Goal: Task Accomplishment & Management: Complete application form

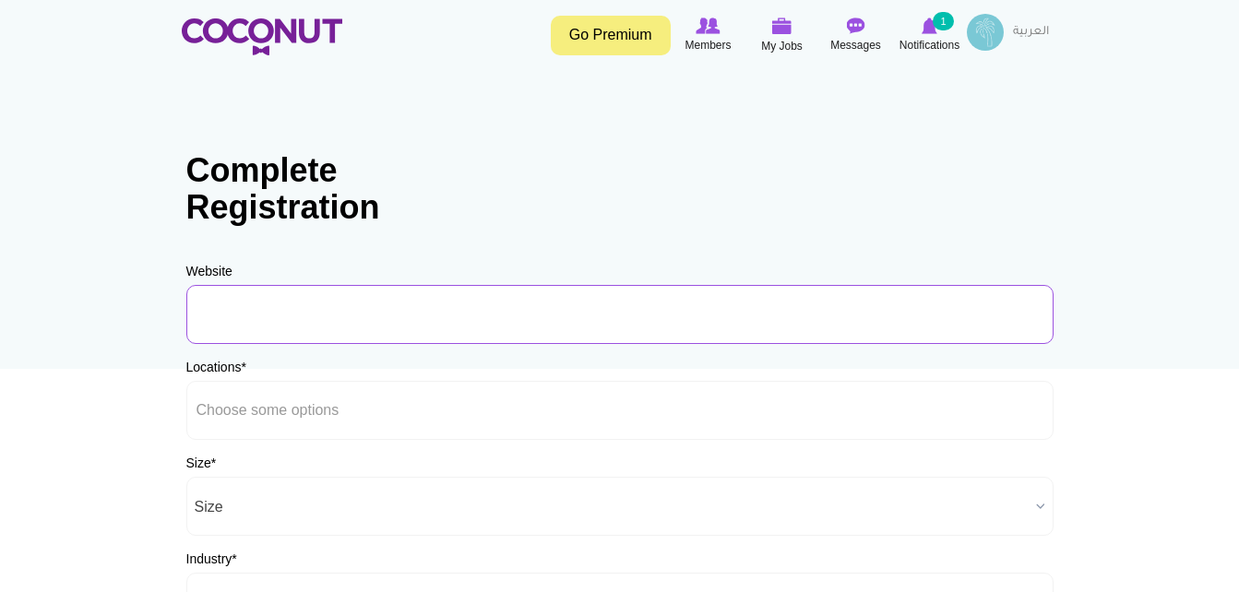
click at [310, 305] on input "URL" at bounding box center [619, 314] width 867 height 59
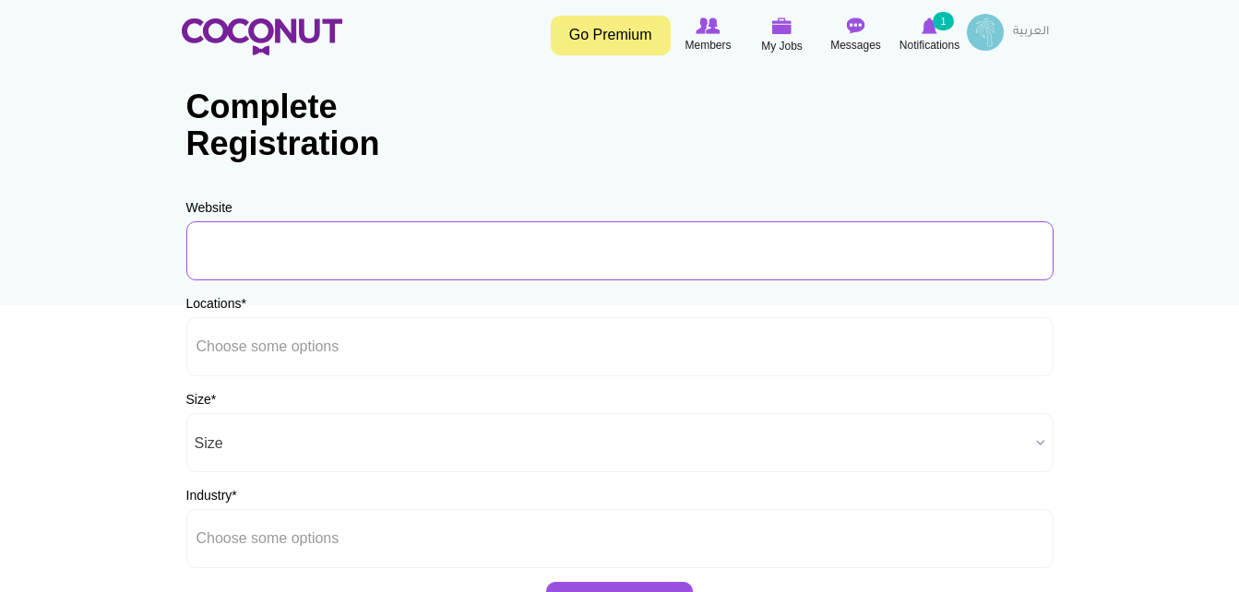
scroll to position [92, 0]
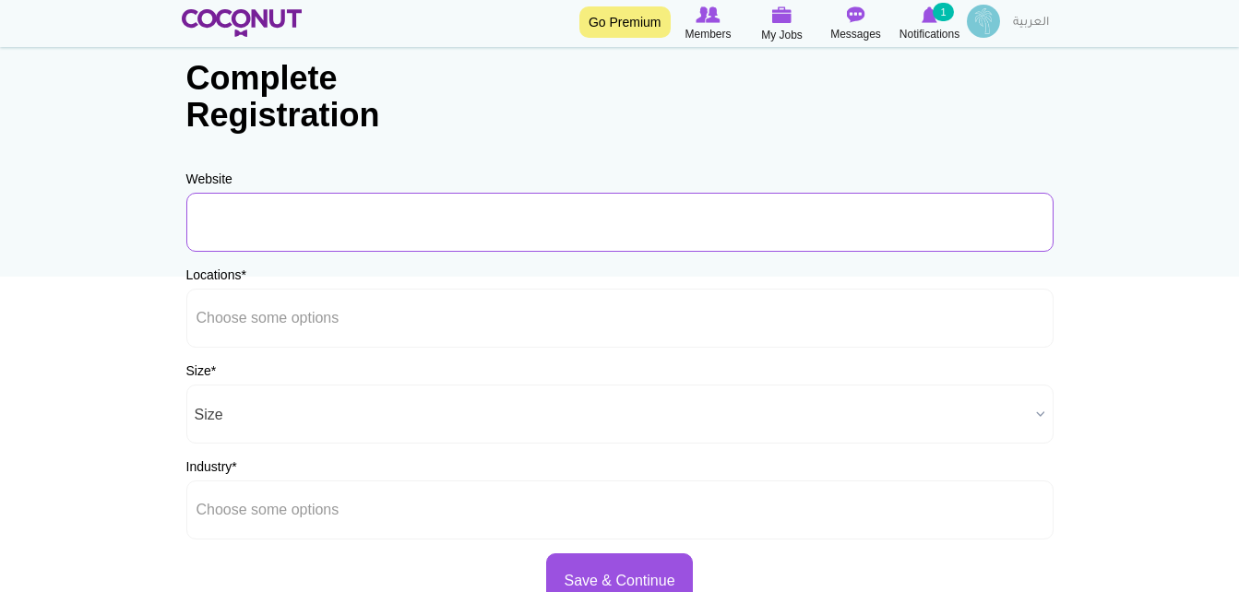
paste input "https://www.bing.com/ck/a?!&&p=3db579e66cbd5a8e6a68e5eb56b3d97a94dac0f113fafece…"
click at [275, 214] on input "https://www.bing.com/ck/a?!&&p=3db579e66cbd5a8e6a68e5eb56b3d97a94dac0f113fafece…" at bounding box center [619, 222] width 867 height 59
drag, startPoint x: 195, startPoint y: 222, endPoint x: 1111, endPoint y: 222, distance: 916.3
click at [1111, 222] on body "Toggle navigation Go Premium Members My Jobs Post a Job Messages Notifications …" at bounding box center [619, 438] width 1239 height 1060
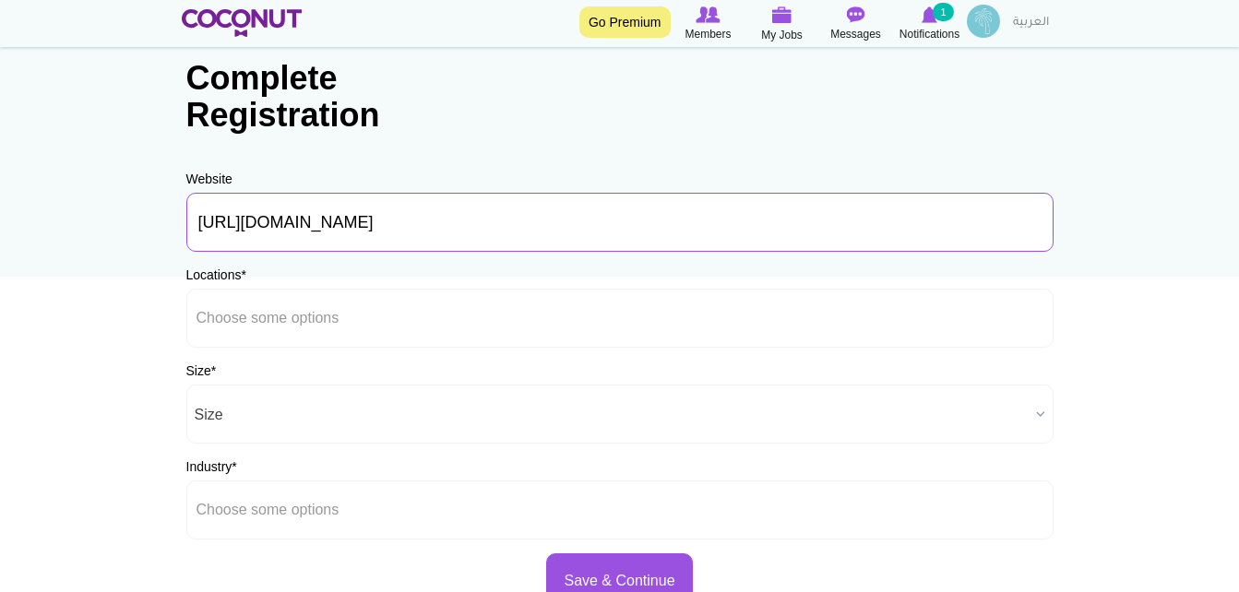
type input "https://www.bing.com/ck/a?!&&p=3db579e66cbd5a8e6a68e5eb56b3d97a94dac0f113fafece…"
drag, startPoint x: 1044, startPoint y: 227, endPoint x: -4, endPoint y: 277, distance: 1048.5
click at [0, 277] on html "Toggle navigation Go Premium Members My Jobs Post a Job Messages Notifications …" at bounding box center [619, 438] width 1239 height 1060
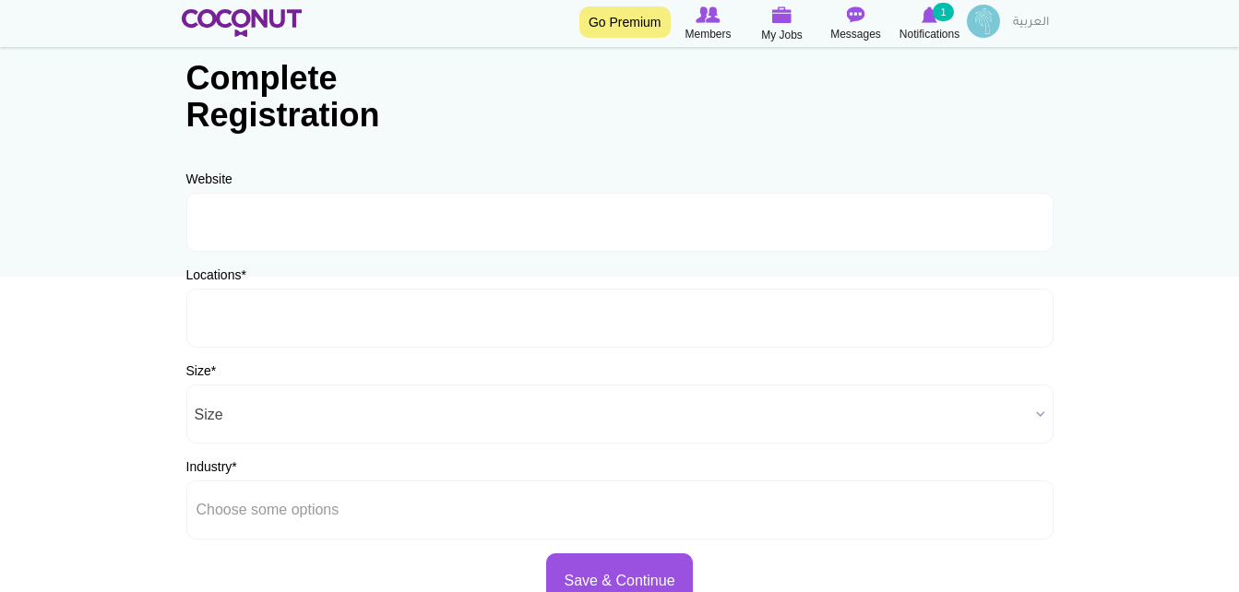
click at [274, 332] on li at bounding box center [280, 318] width 166 height 39
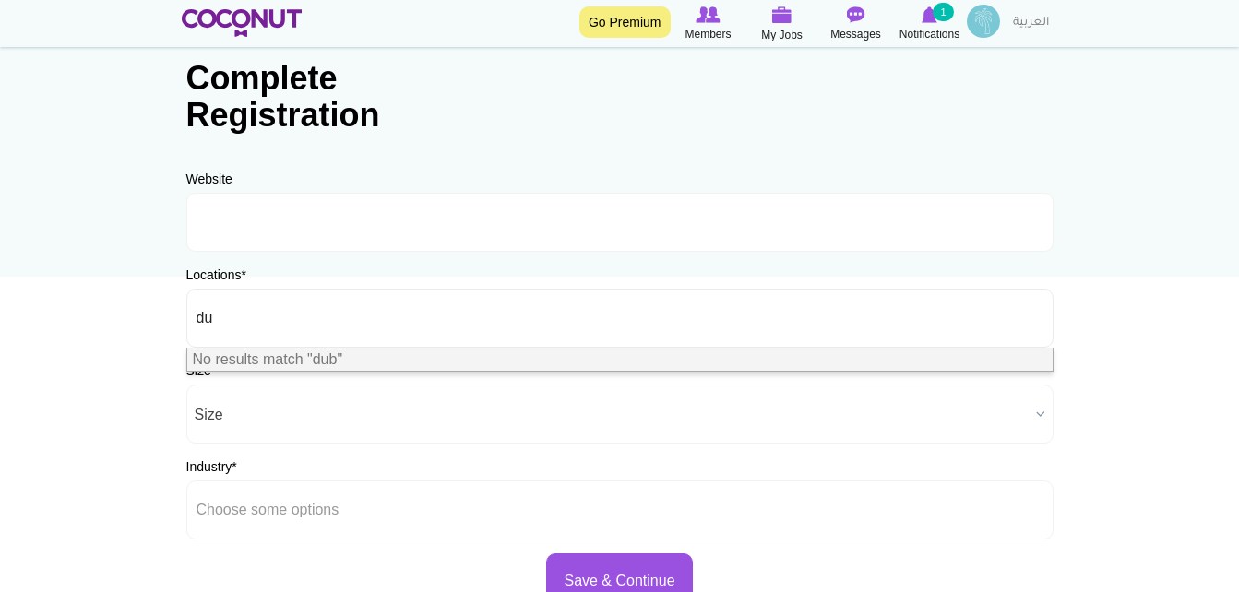
type input "d"
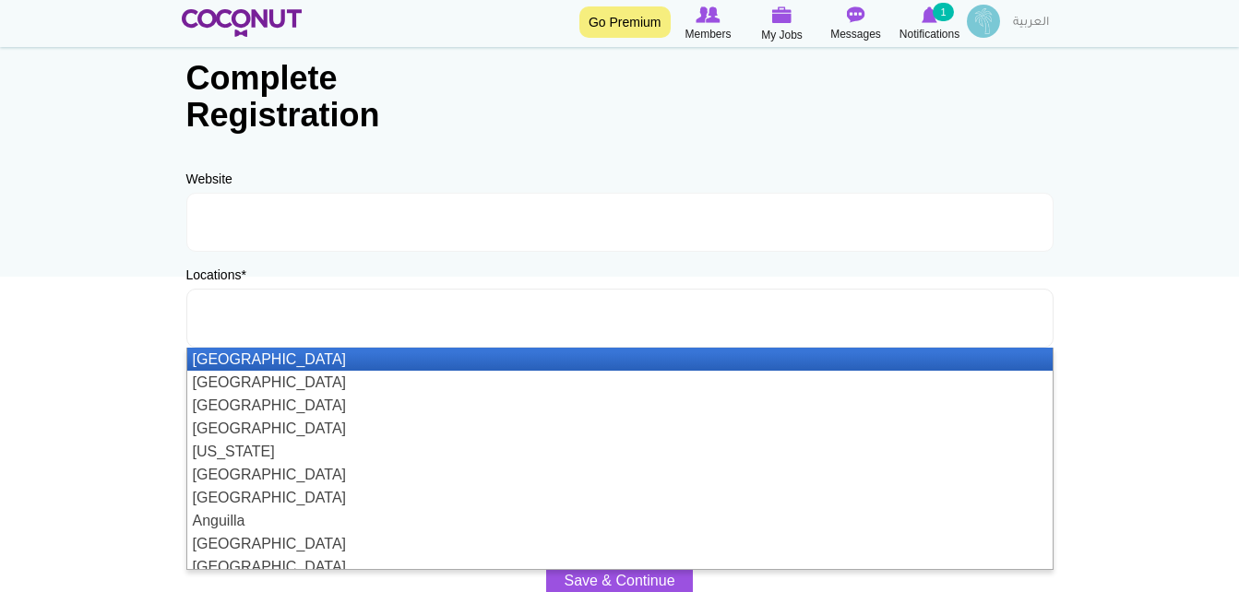
type input "B"
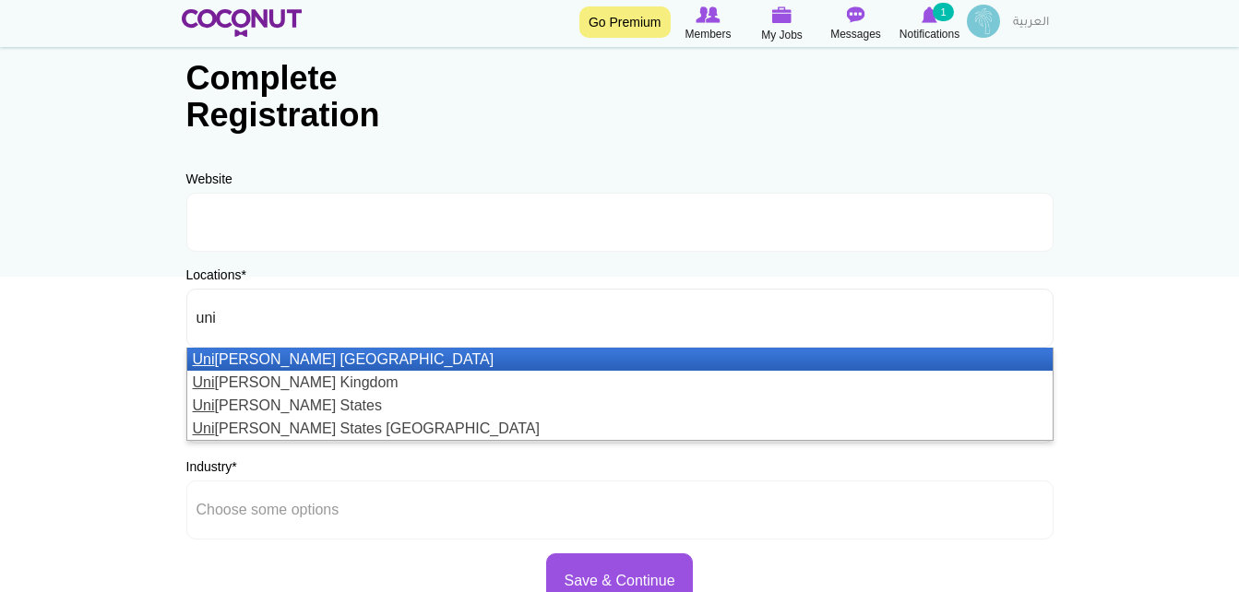
type input "uni"
click at [322, 355] on li "Uni ted Arab Emirates" at bounding box center [620, 359] width 866 height 23
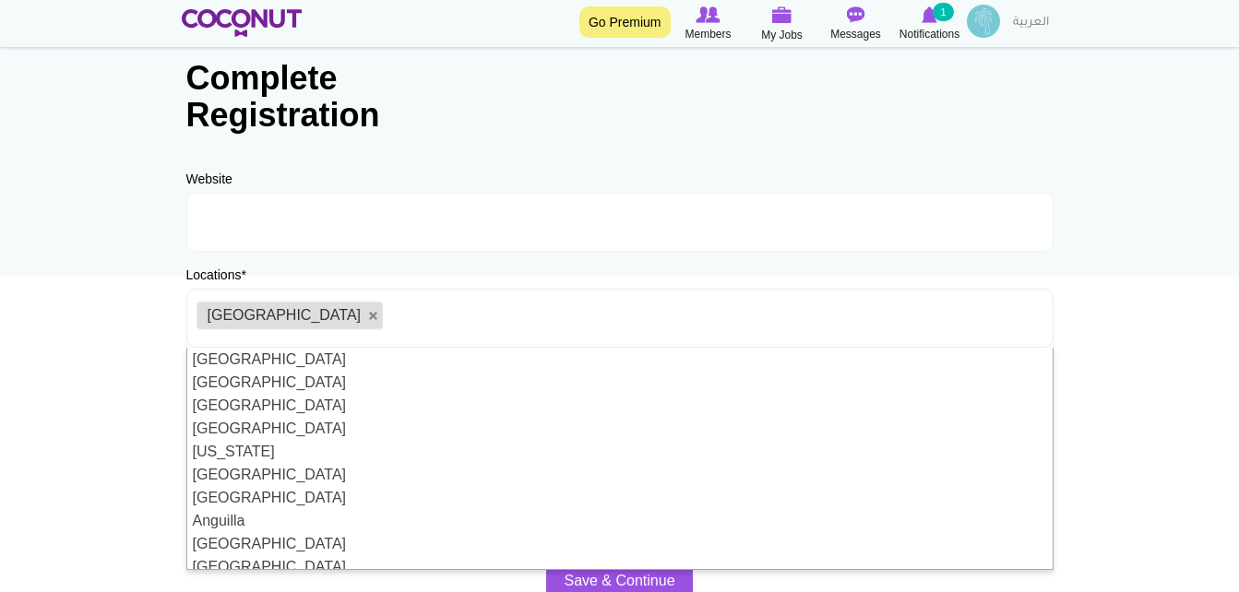
click at [125, 364] on body "Toggle navigation Go Premium Members My Jobs Post a Job Messages Notifications …" at bounding box center [619, 438] width 1239 height 1060
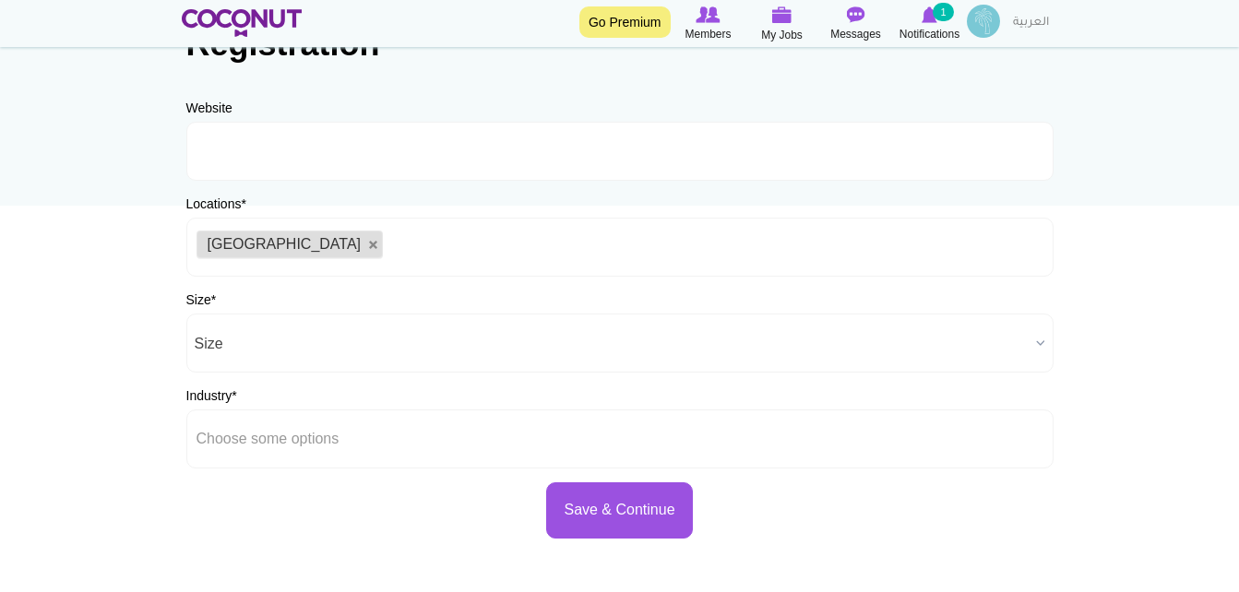
scroll to position [277, 0]
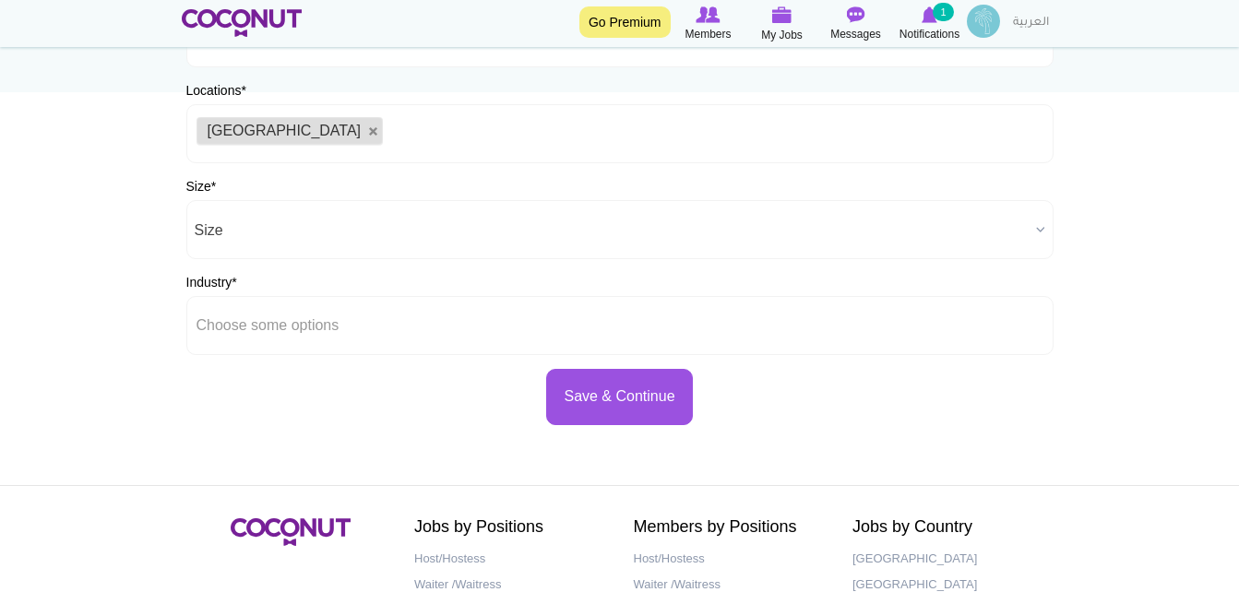
click at [374, 252] on span "Size" at bounding box center [612, 230] width 834 height 59
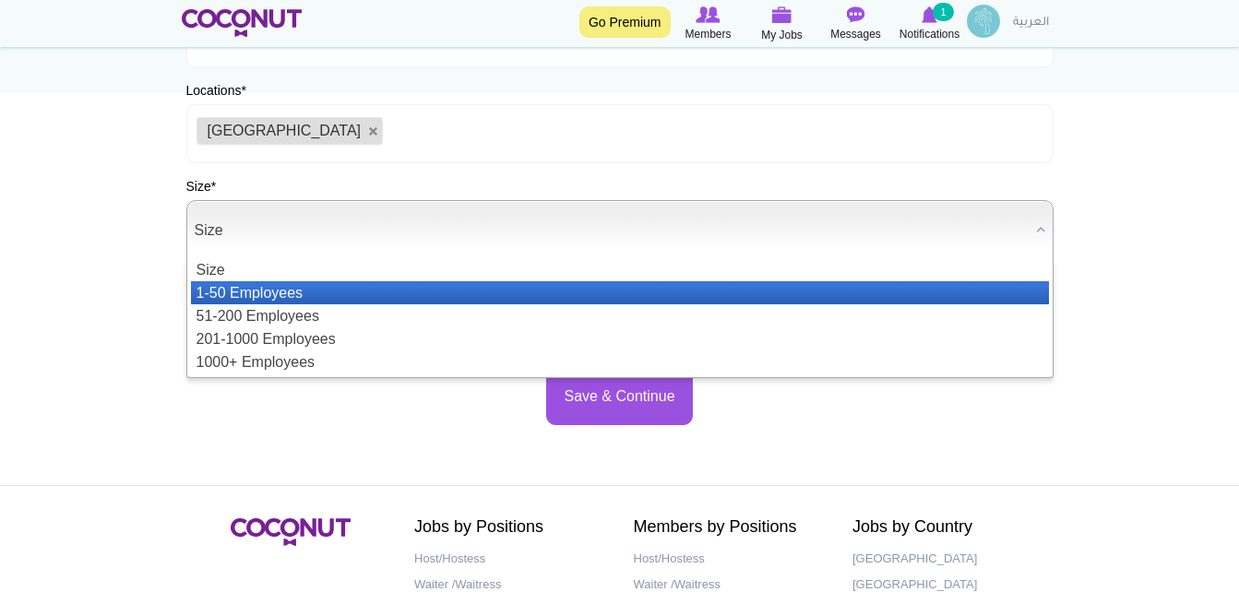
click at [303, 289] on li "1-50 Employees" at bounding box center [620, 292] width 858 height 23
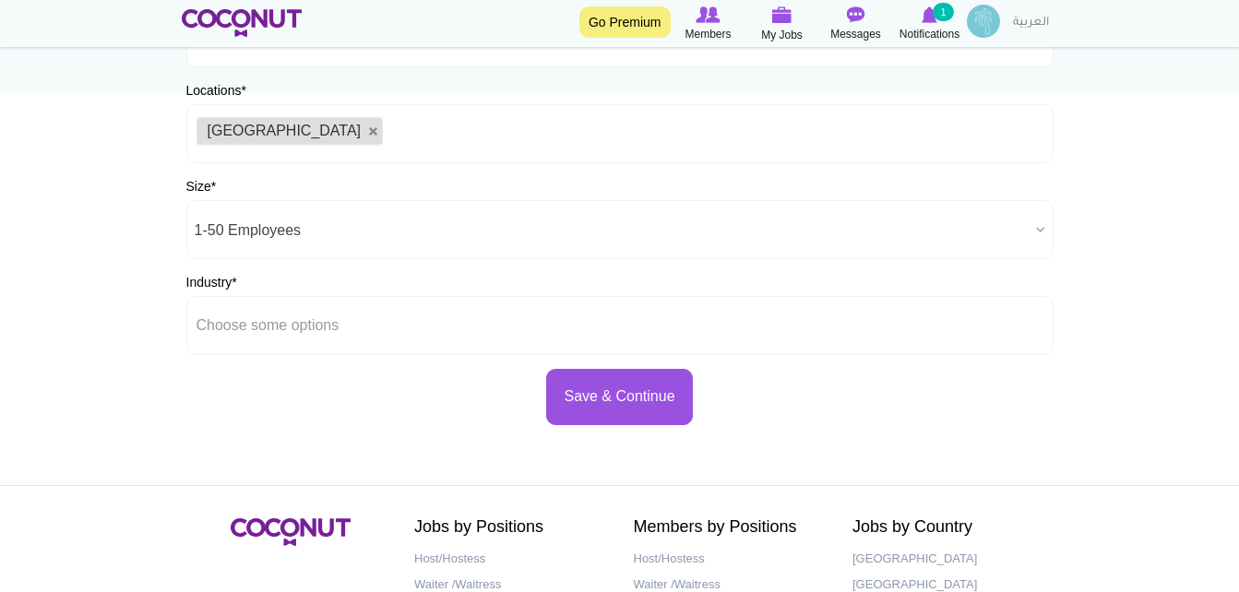
click at [102, 317] on body "Toggle navigation Go Premium Members My Jobs Post a Job Messages Notifications …" at bounding box center [619, 253] width 1239 height 1060
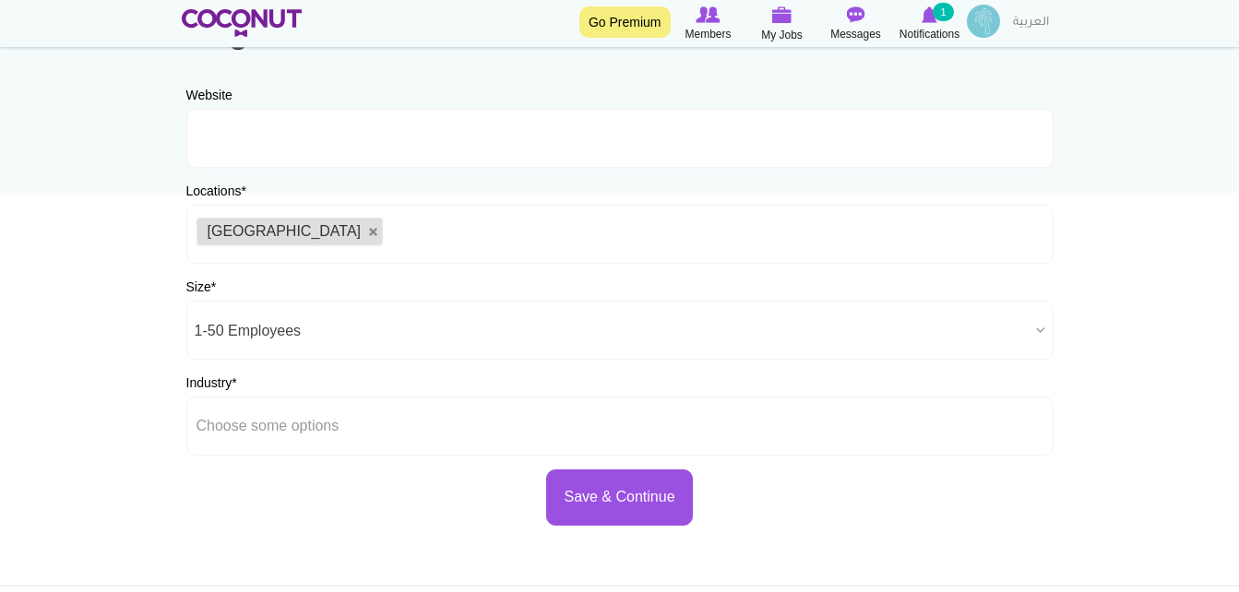
scroll to position [185, 0]
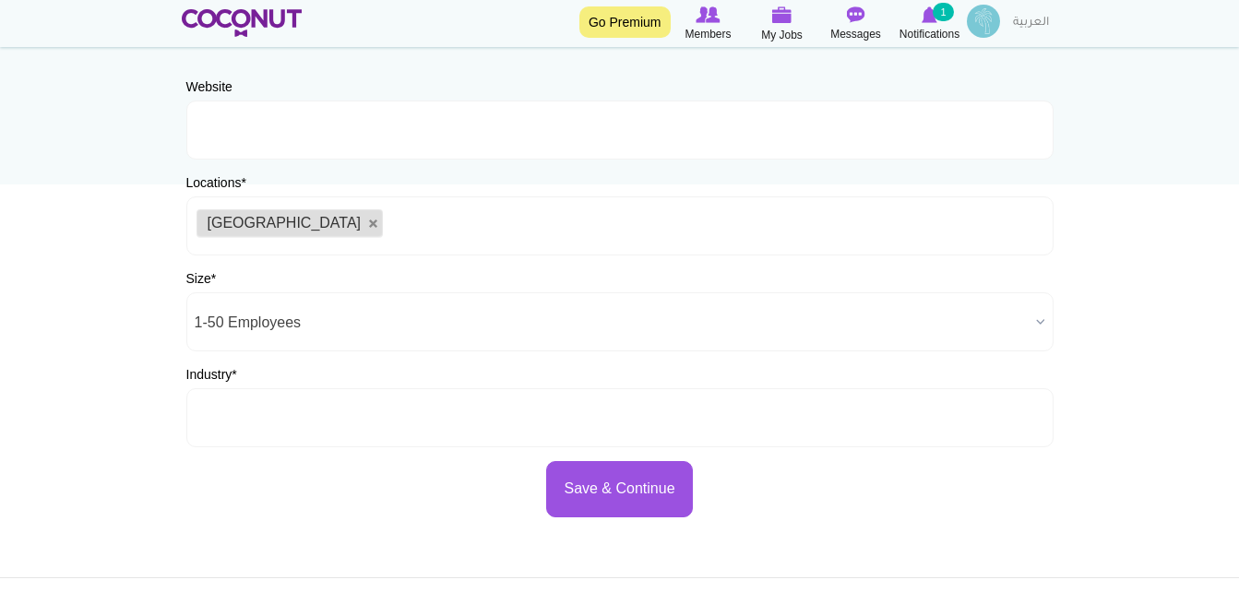
click at [333, 421] on input "text" at bounding box center [280, 418] width 166 height 17
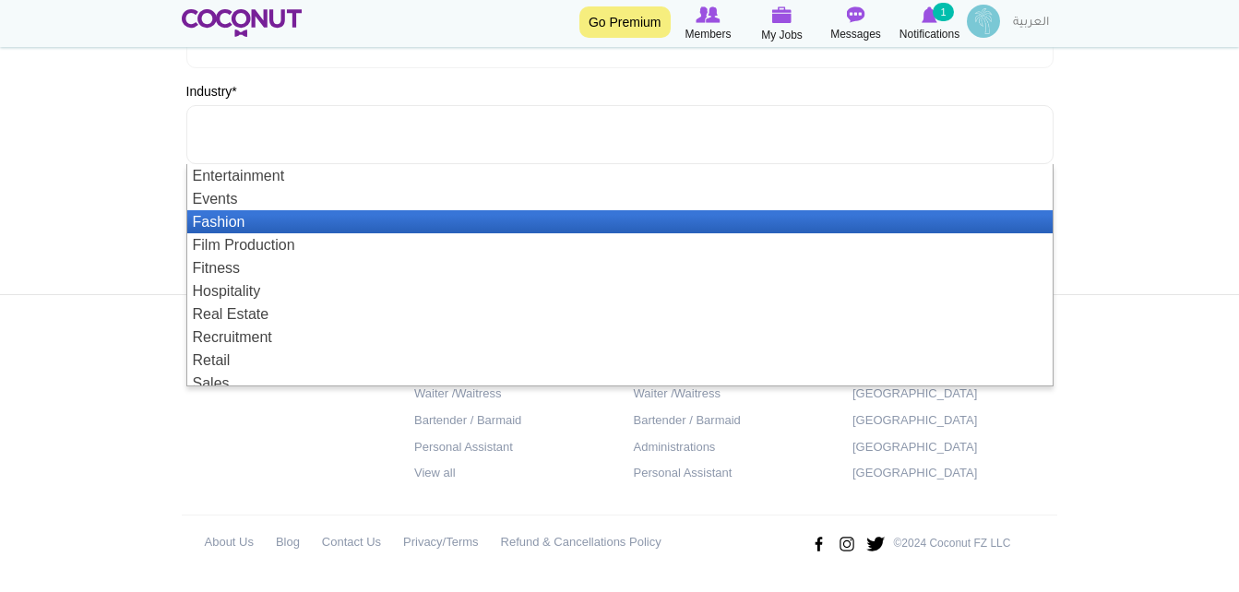
scroll to position [46, 0]
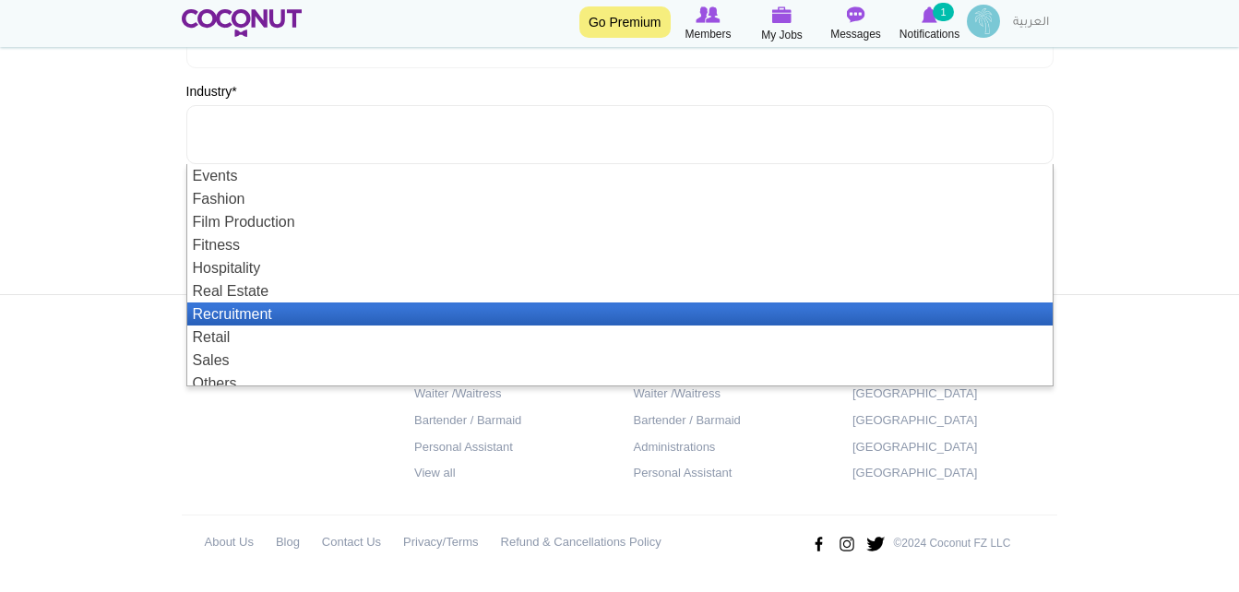
click at [258, 315] on li "Recruitment" at bounding box center [620, 314] width 866 height 23
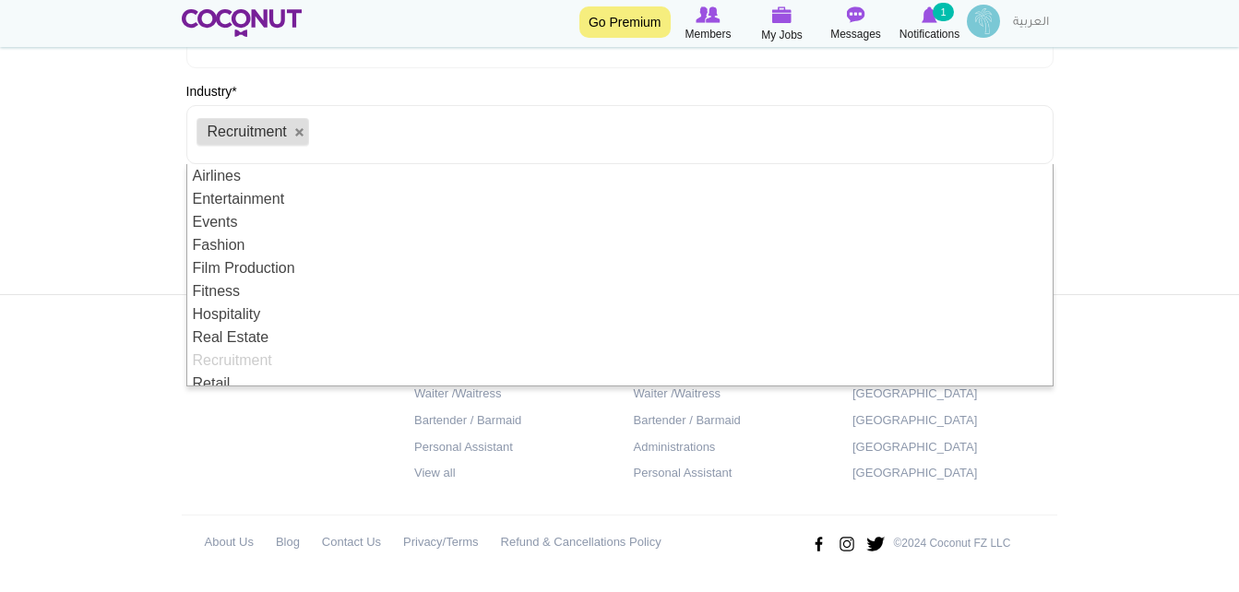
click at [1117, 187] on body "Toggle navigation Go Premium Members My Jobs Post a Job Messages Notifications …" at bounding box center [619, 62] width 1239 height 1060
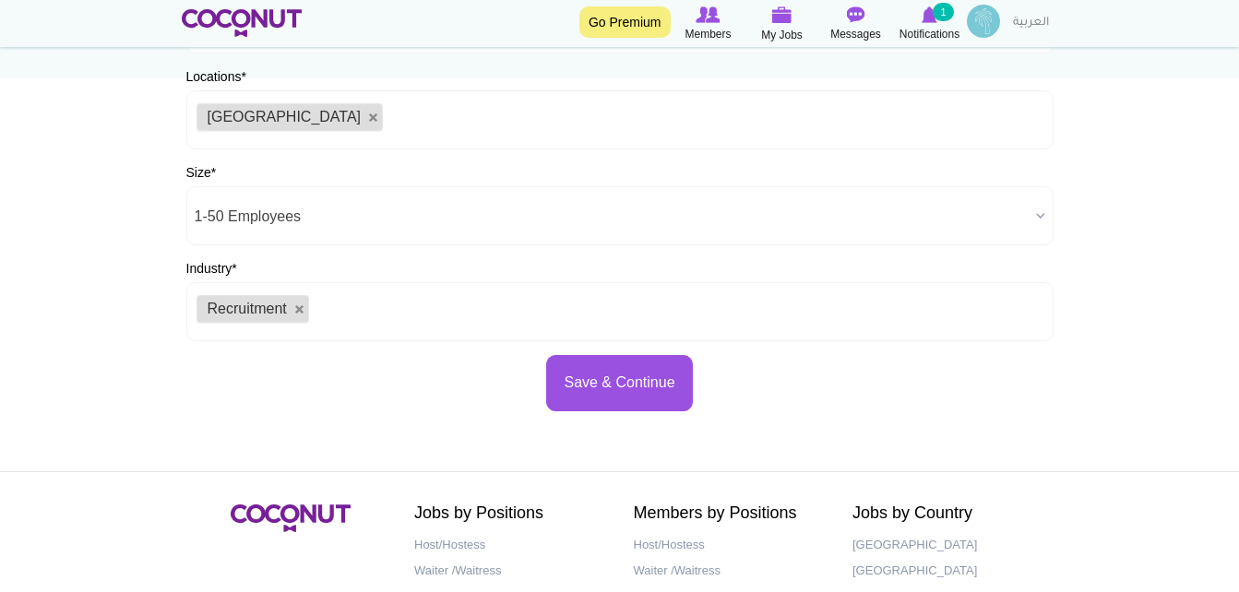
scroll to position [283, 0]
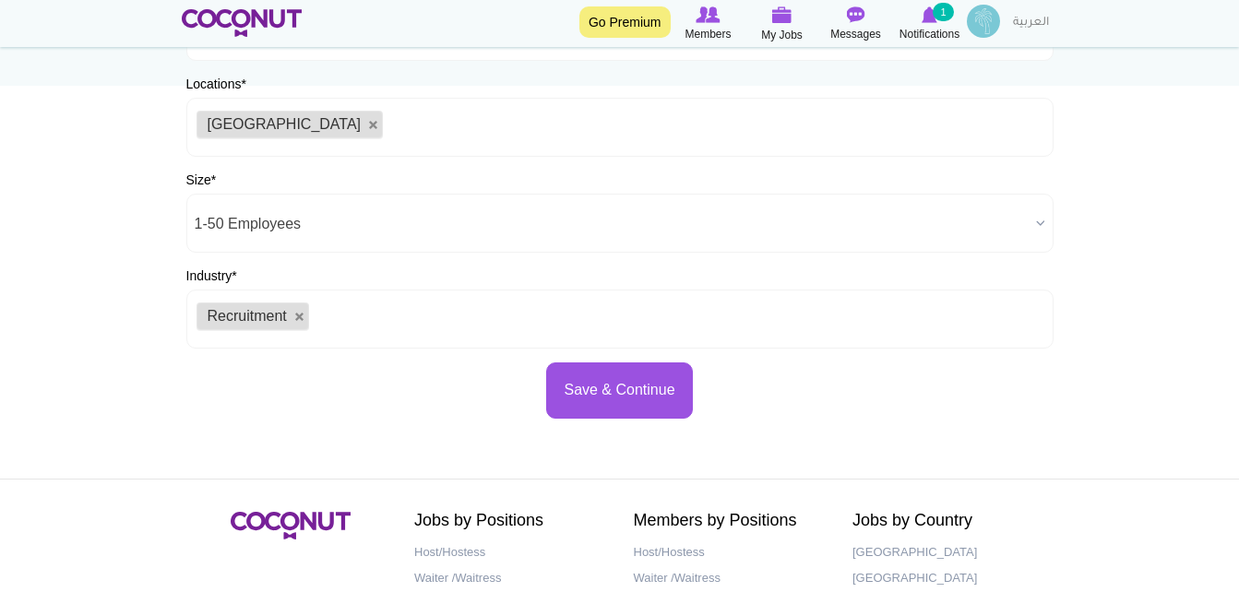
click at [375, 329] on ul "Recruitment" at bounding box center [619, 319] width 867 height 59
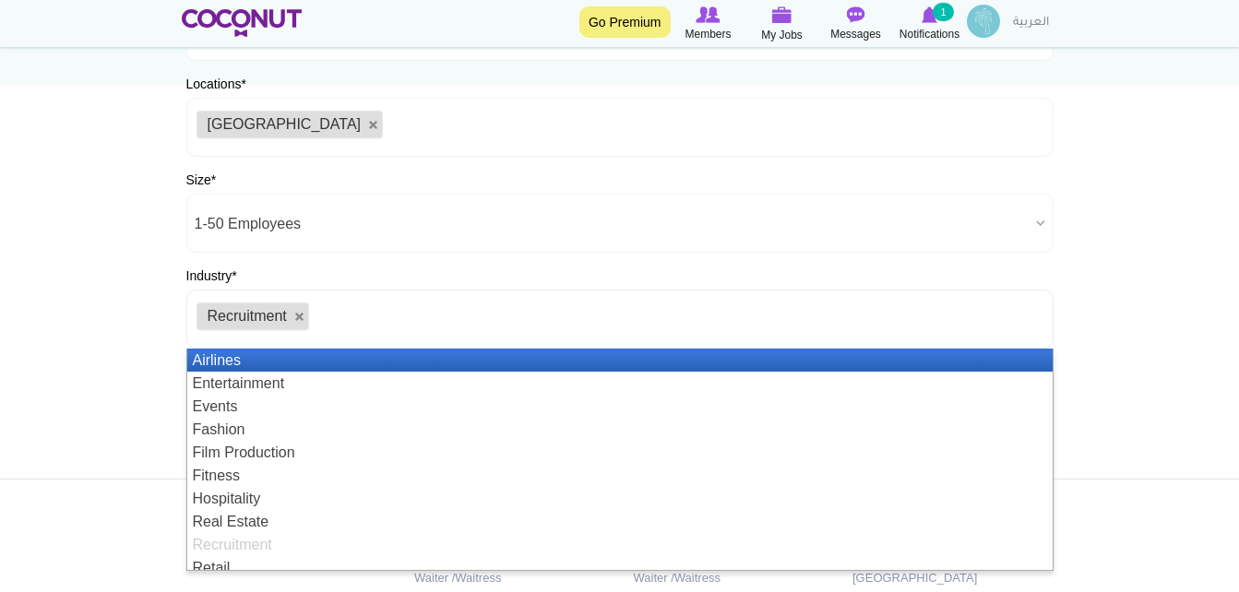
type input "f"
click at [1122, 360] on body "Toggle navigation Go Premium Members My Jobs Post a Job Messages Notifications …" at bounding box center [619, 247] width 1239 height 1060
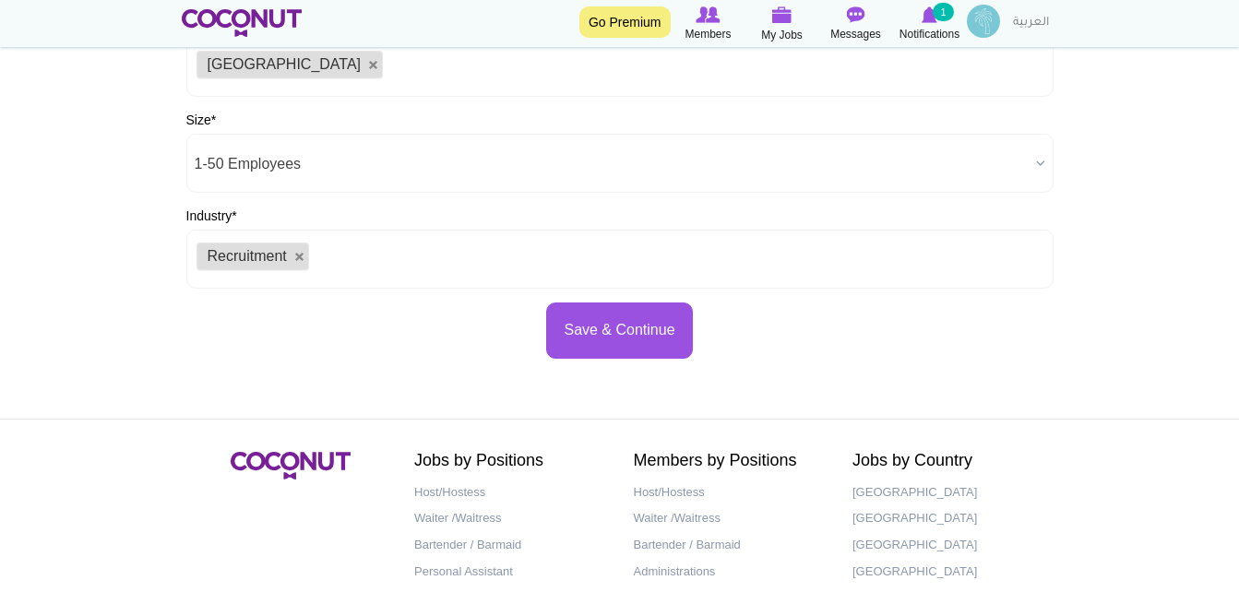
scroll to position [376, 0]
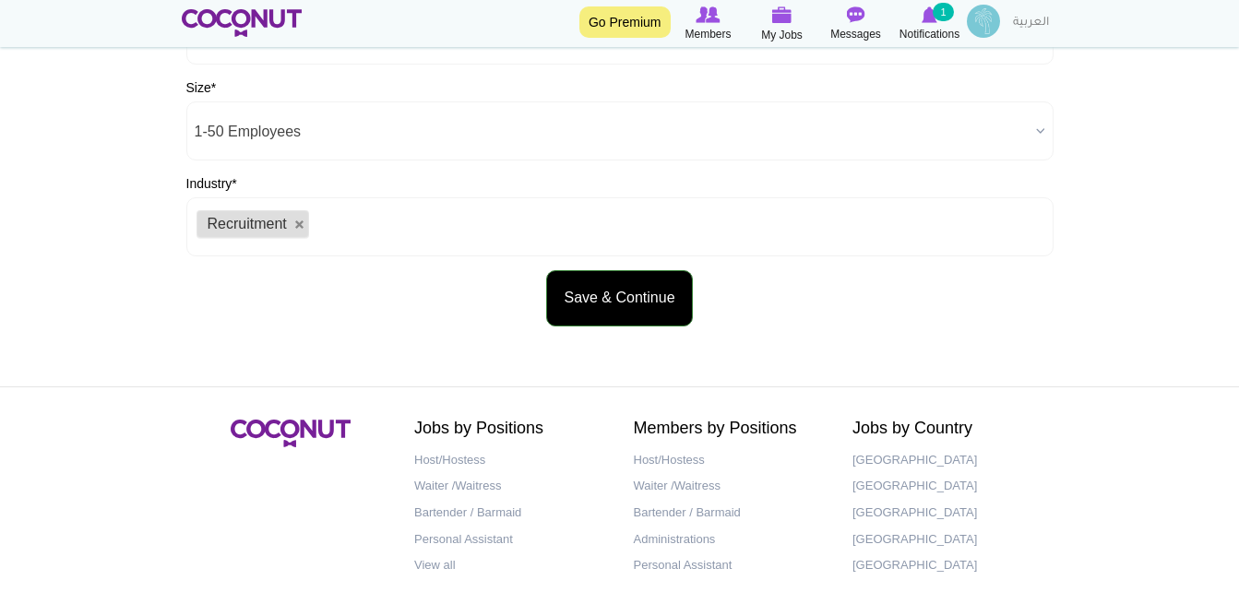
click at [638, 311] on button "Save & Continue" at bounding box center [619, 298] width 146 height 56
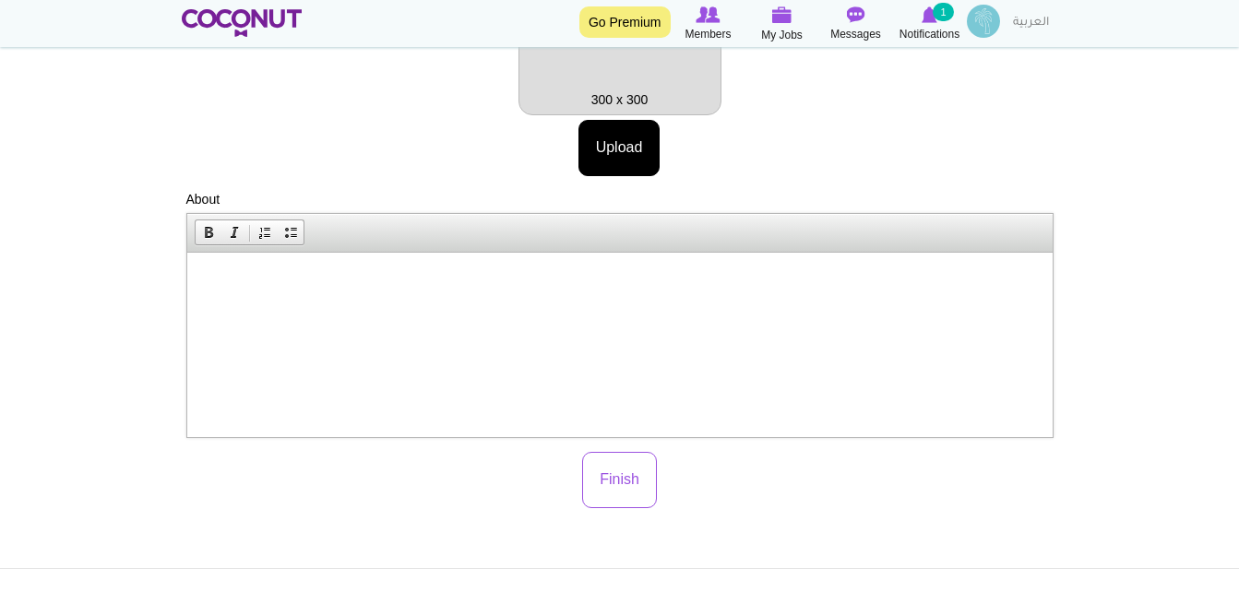
scroll to position [369, 0]
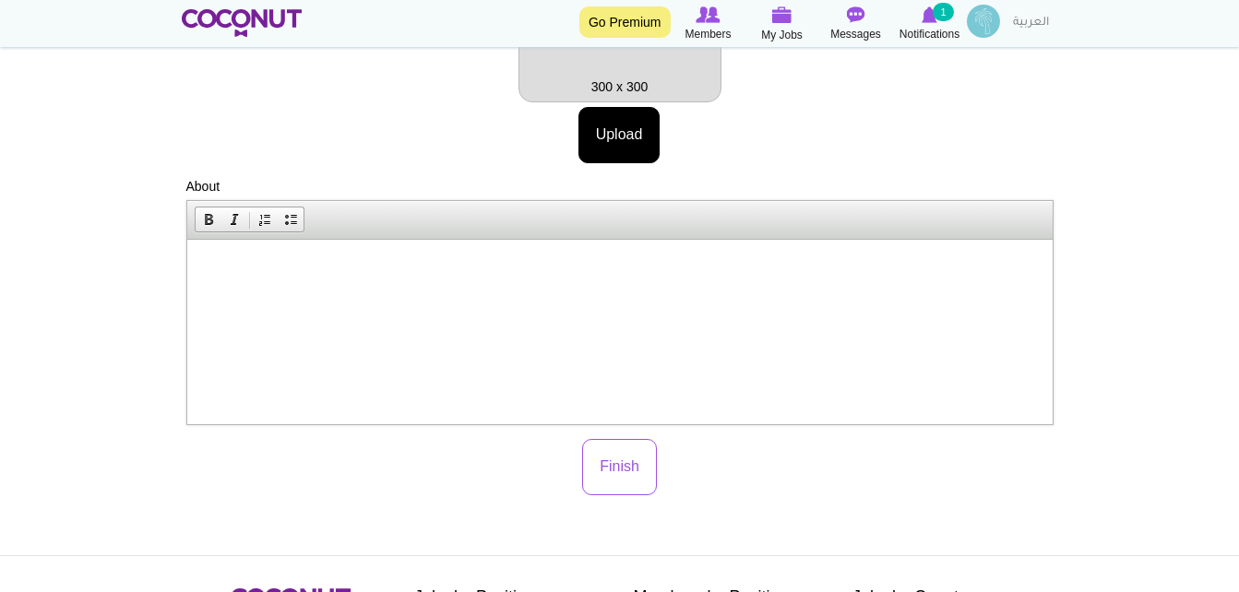
click at [304, 296] on html at bounding box center [619, 268] width 866 height 56
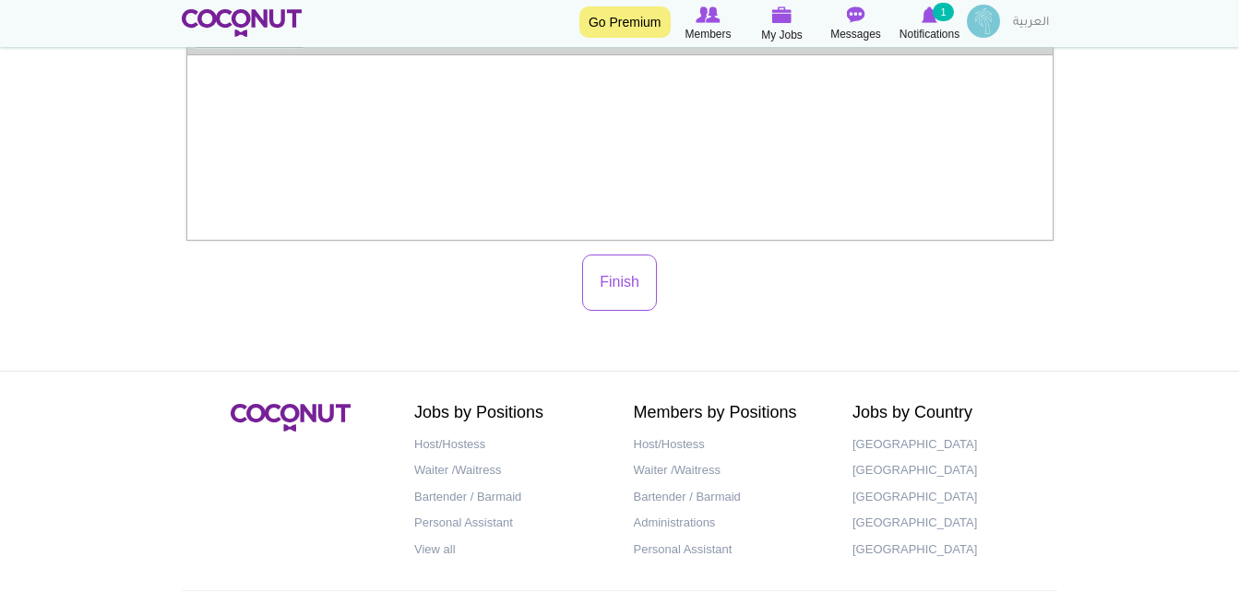
click at [642, 249] on div "Profile Picture Upload More information Files must be less than 20 MB . Allowed…" at bounding box center [619, 9] width 867 height 603
drag, startPoint x: 638, startPoint y: 303, endPoint x: 731, endPoint y: 546, distance: 260.8
click at [637, 303] on button "Finish" at bounding box center [619, 283] width 75 height 56
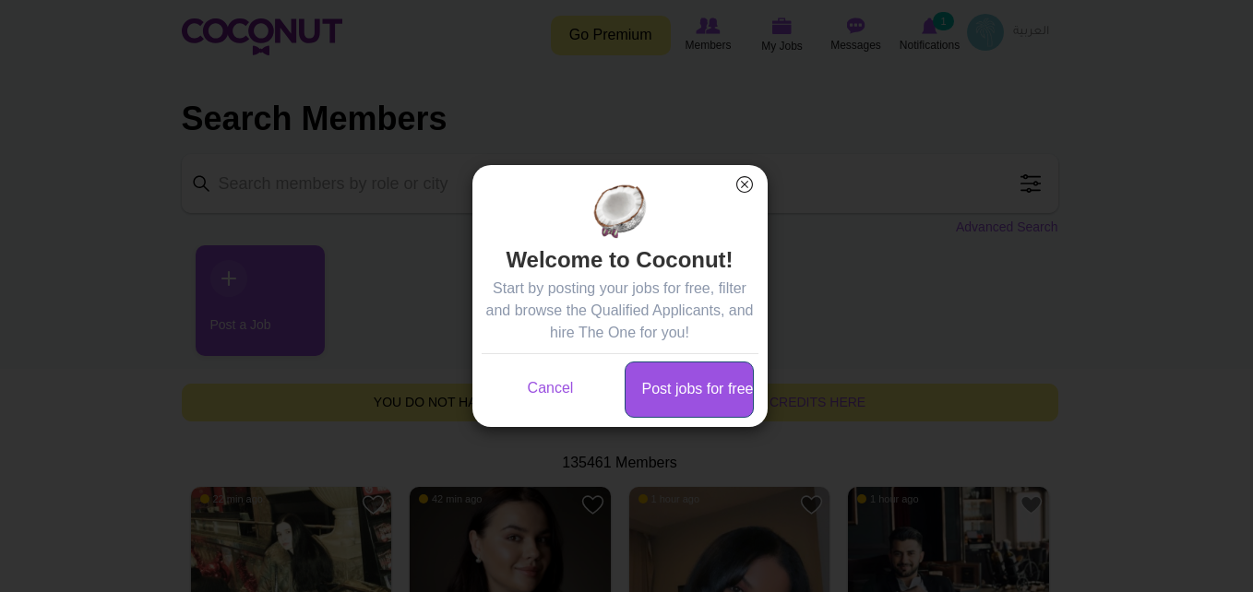
click at [718, 399] on link "Post jobs for free" at bounding box center [689, 390] width 129 height 56
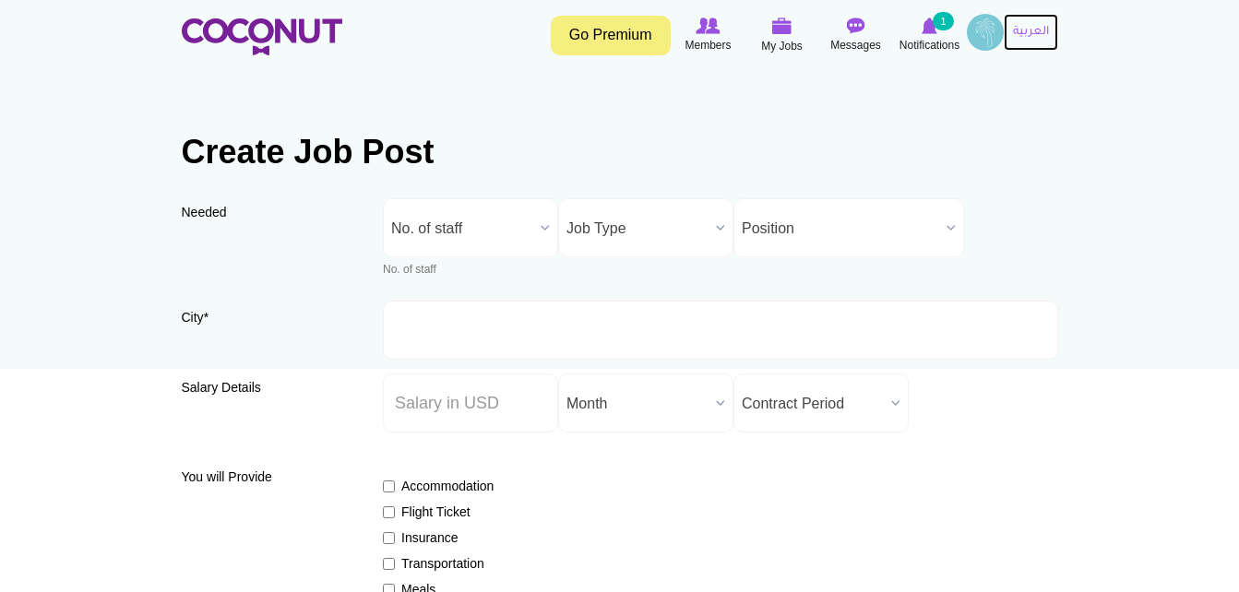
click at [1019, 35] on link "العربية" at bounding box center [1031, 32] width 54 height 37
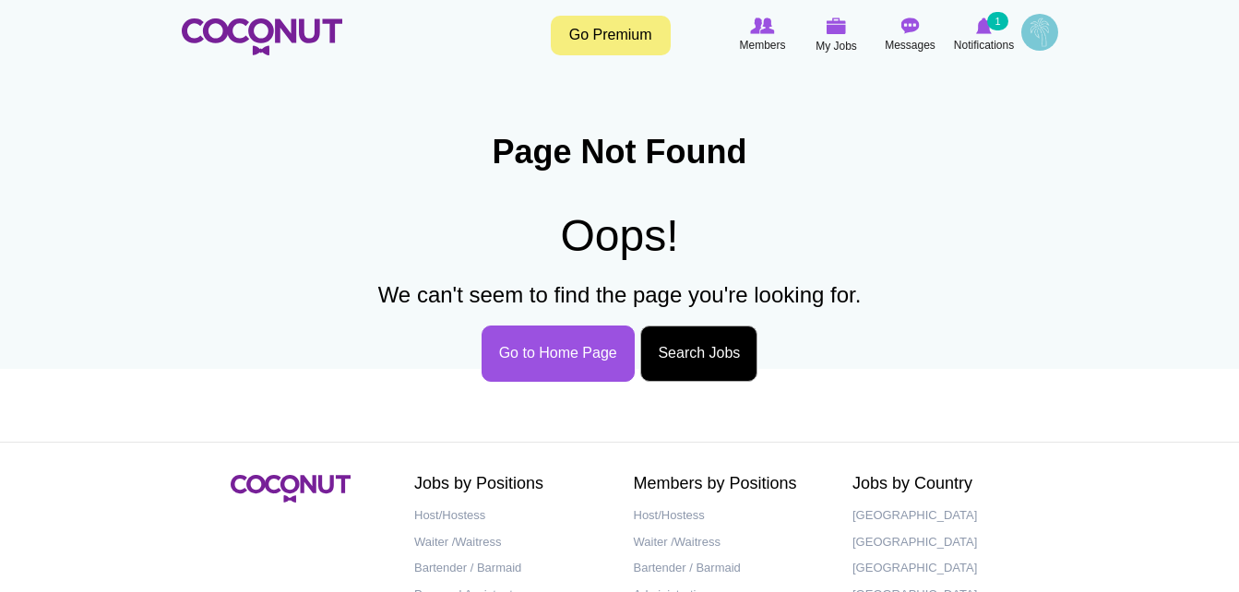
click at [707, 379] on link "Search Jobs" at bounding box center [698, 354] width 117 height 56
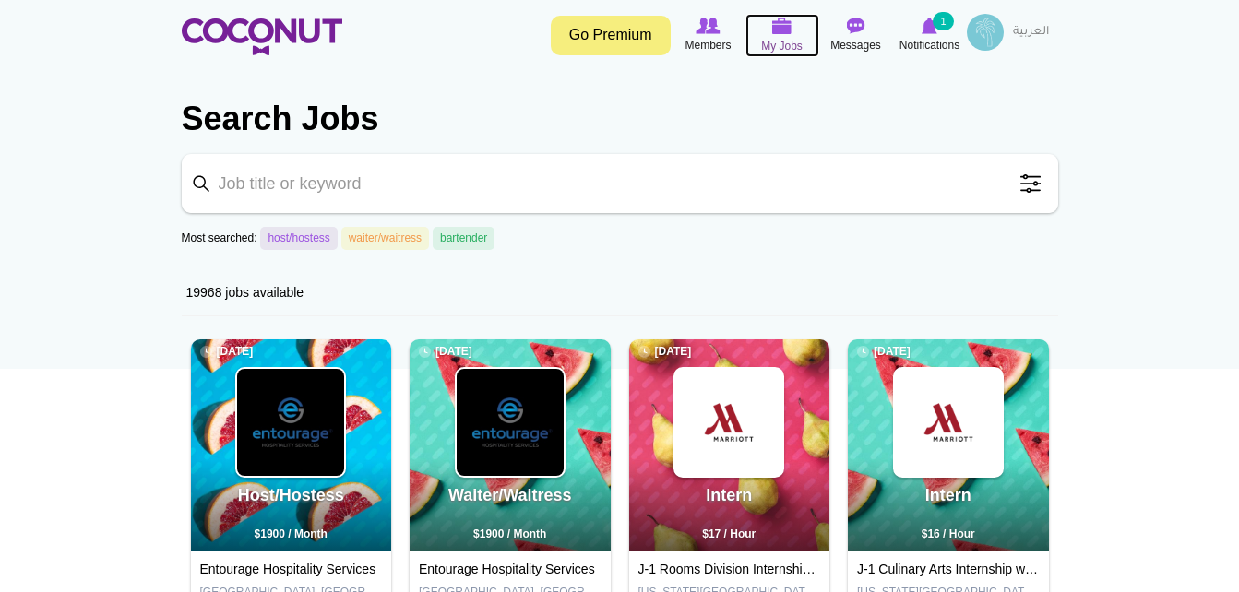
click at [778, 28] on img at bounding box center [782, 26] width 20 height 17
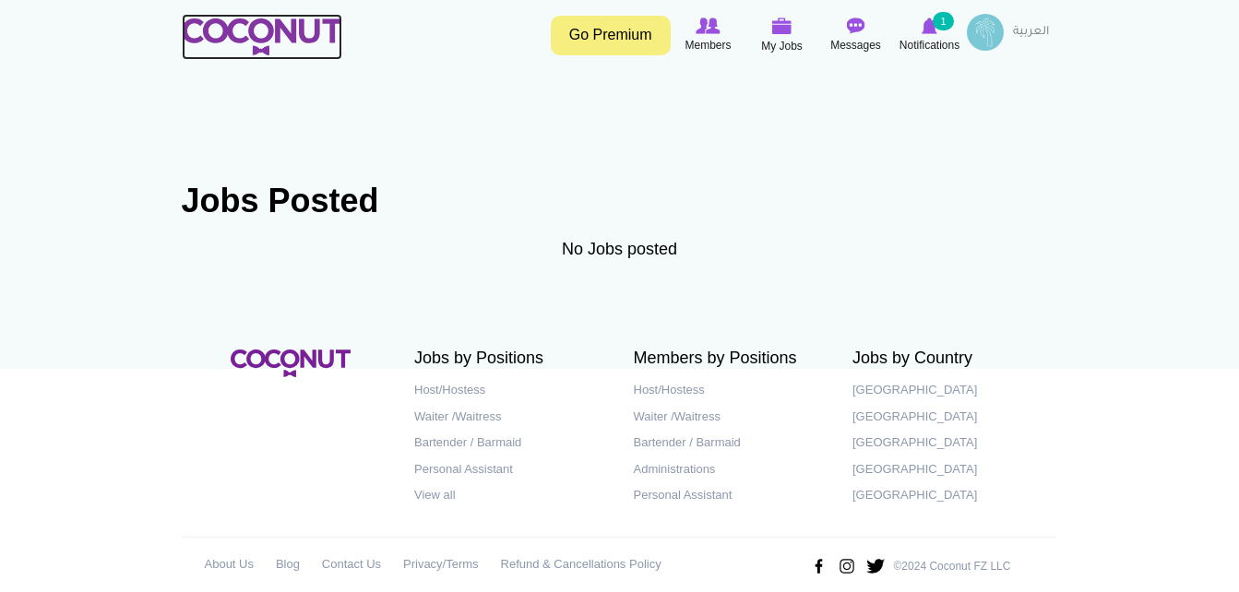
click at [281, 44] on img at bounding box center [262, 36] width 161 height 37
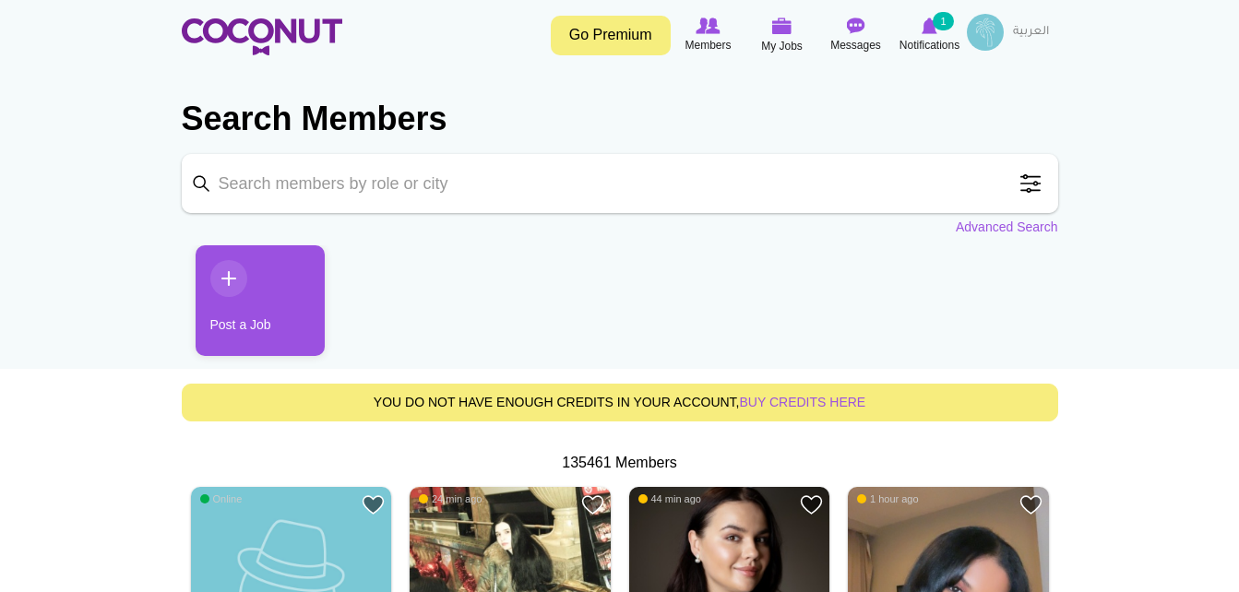
click at [232, 256] on link "Post a Job" at bounding box center [260, 300] width 129 height 111
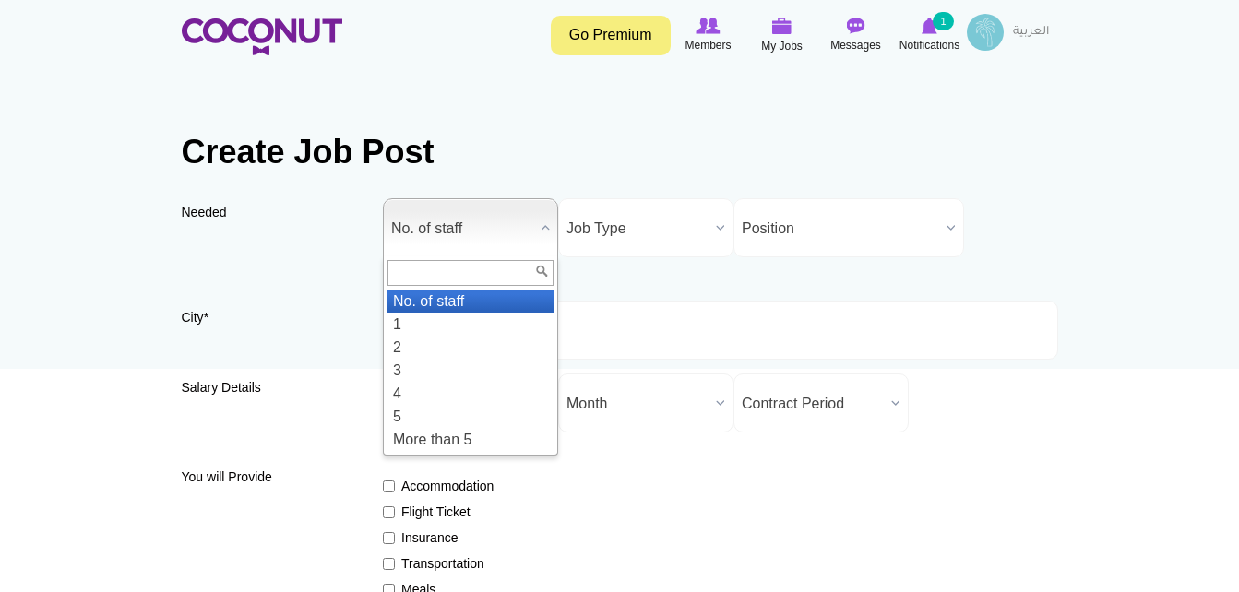
click at [447, 237] on span "No. of staff" at bounding box center [462, 228] width 142 height 59
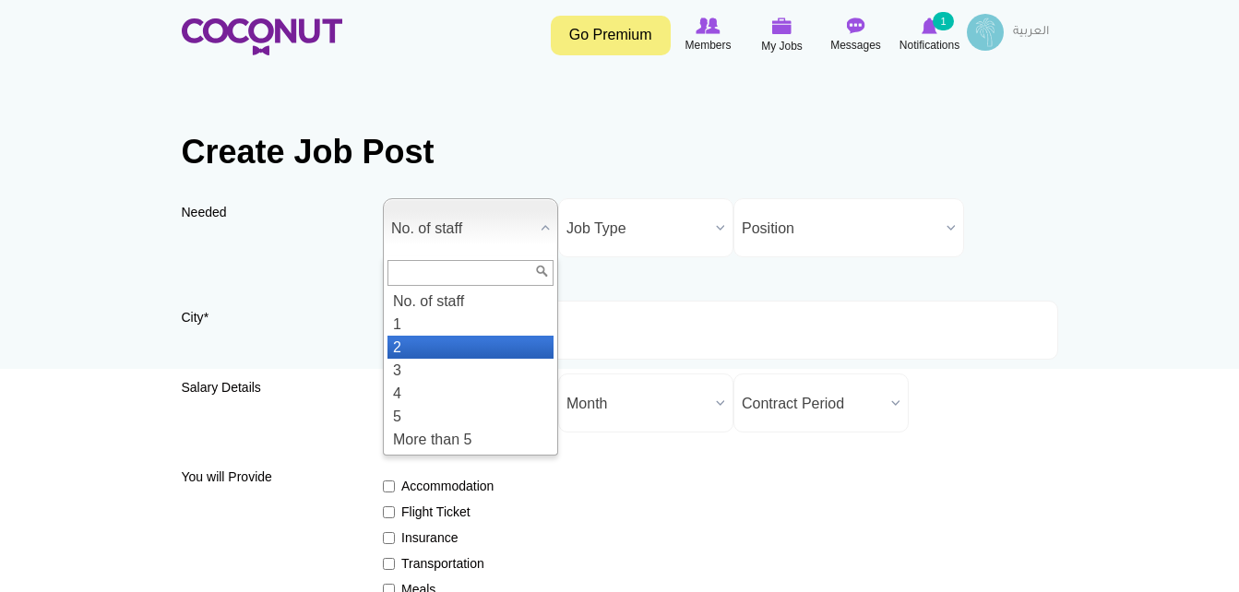
click at [441, 336] on li "2" at bounding box center [471, 347] width 166 height 23
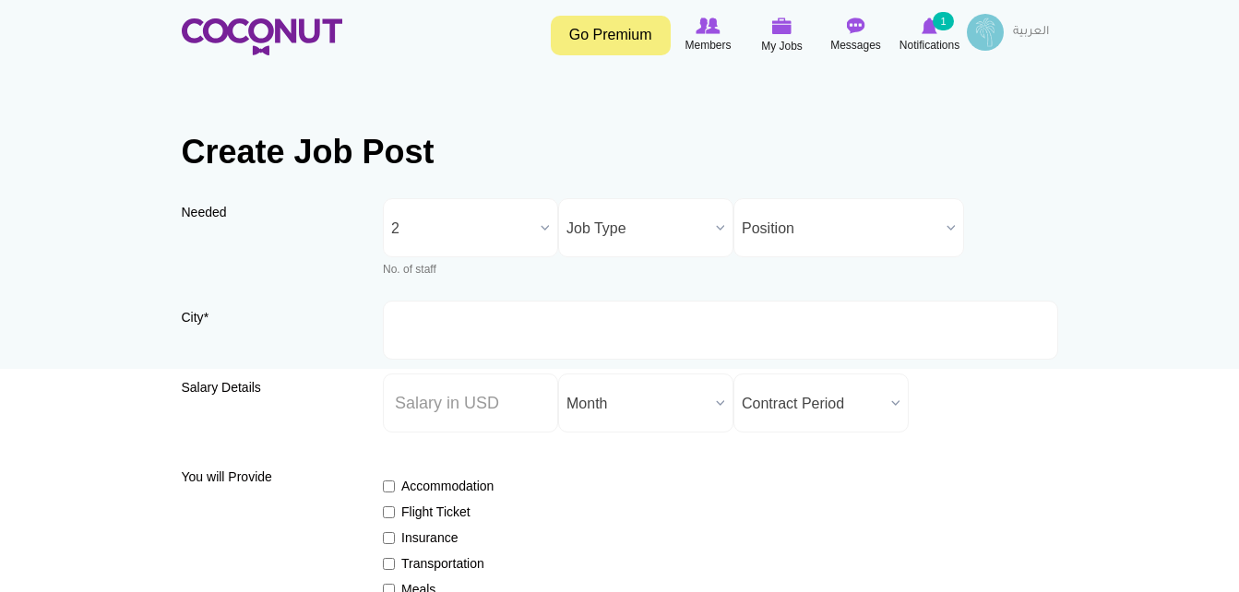
click at [631, 228] on span "Job Type" at bounding box center [638, 228] width 142 height 59
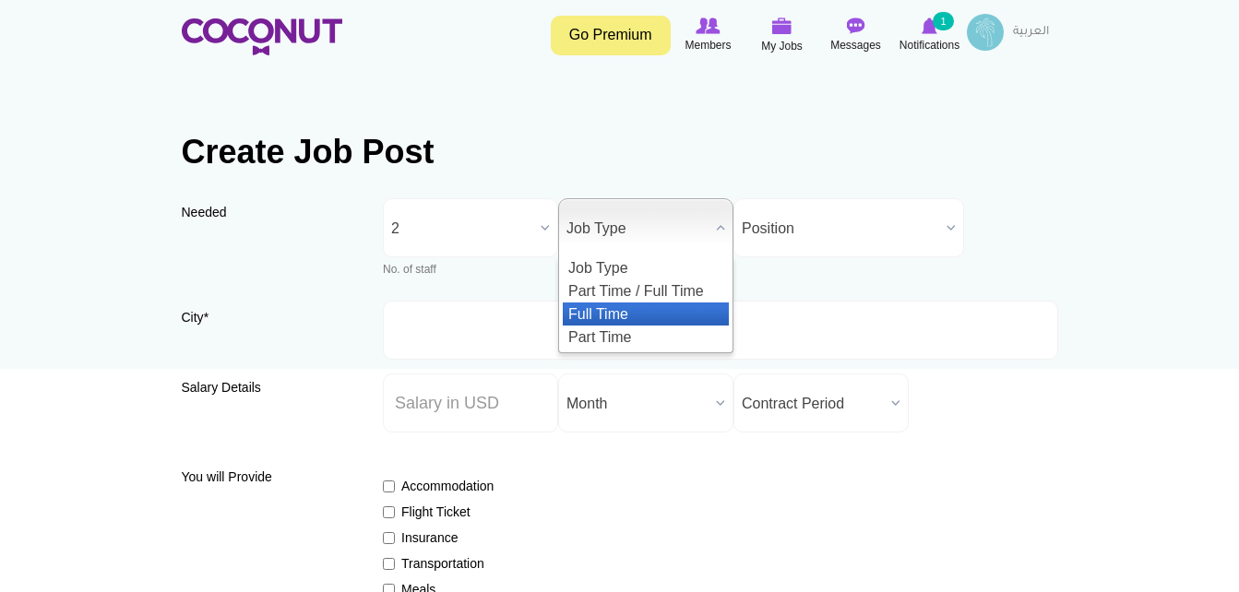
click at [614, 305] on li "Full Time" at bounding box center [646, 314] width 166 height 23
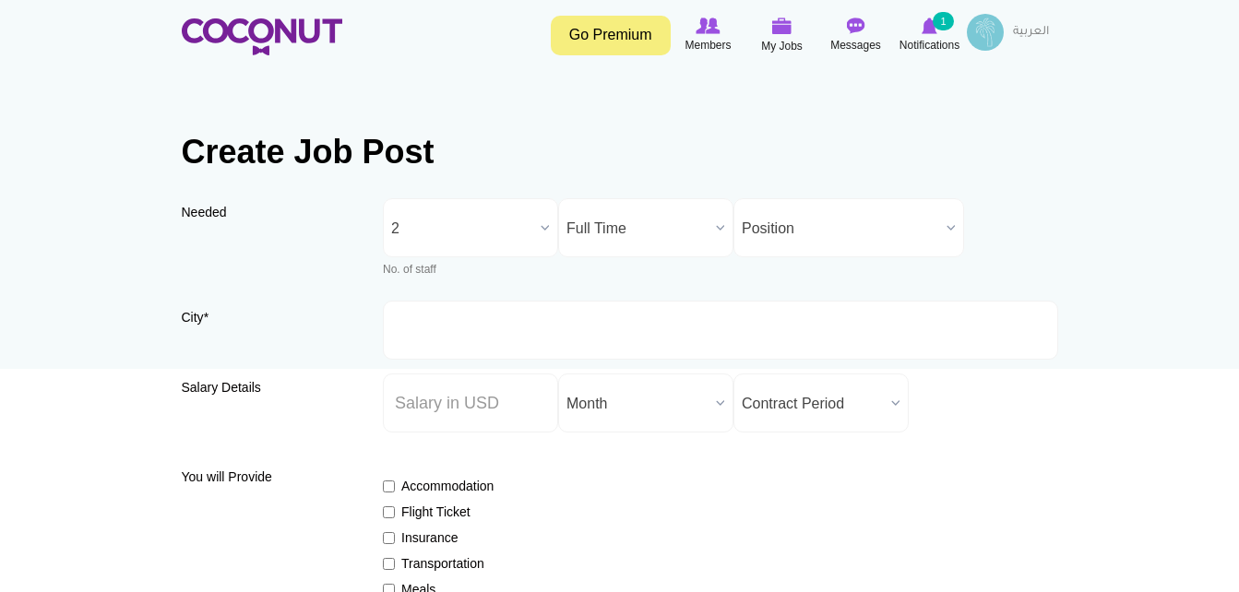
click at [823, 227] on span "Position" at bounding box center [840, 228] width 197 height 59
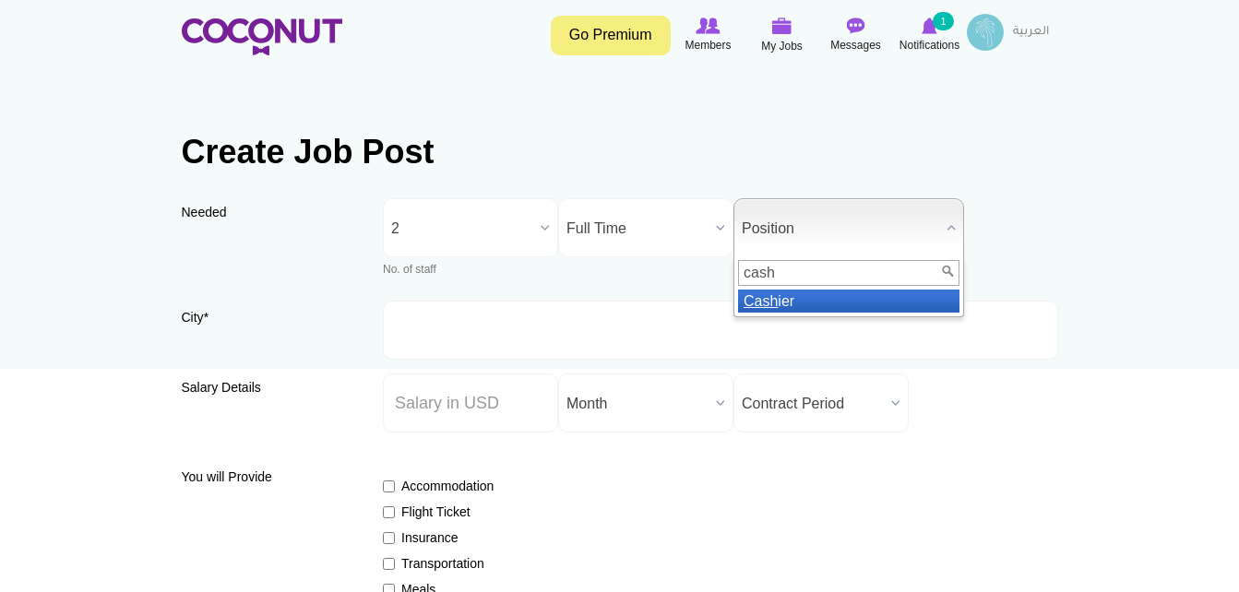
type input "cash"
click at [854, 304] on li "Cash ier" at bounding box center [848, 301] width 221 height 23
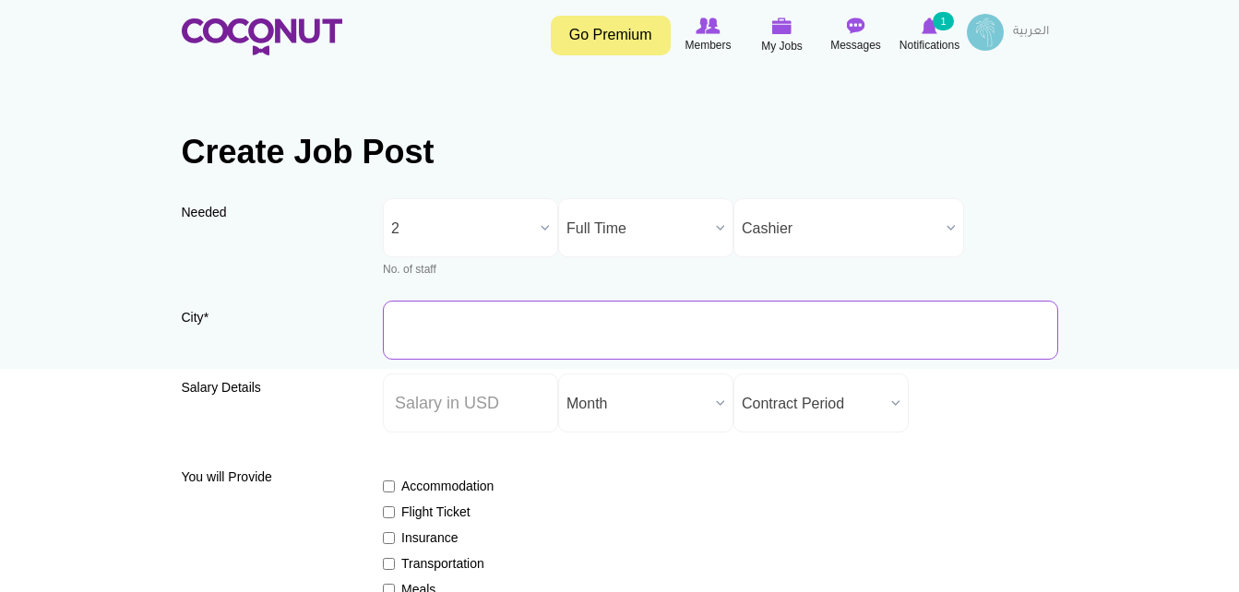
click at [573, 333] on input "City *" at bounding box center [720, 330] width 675 height 59
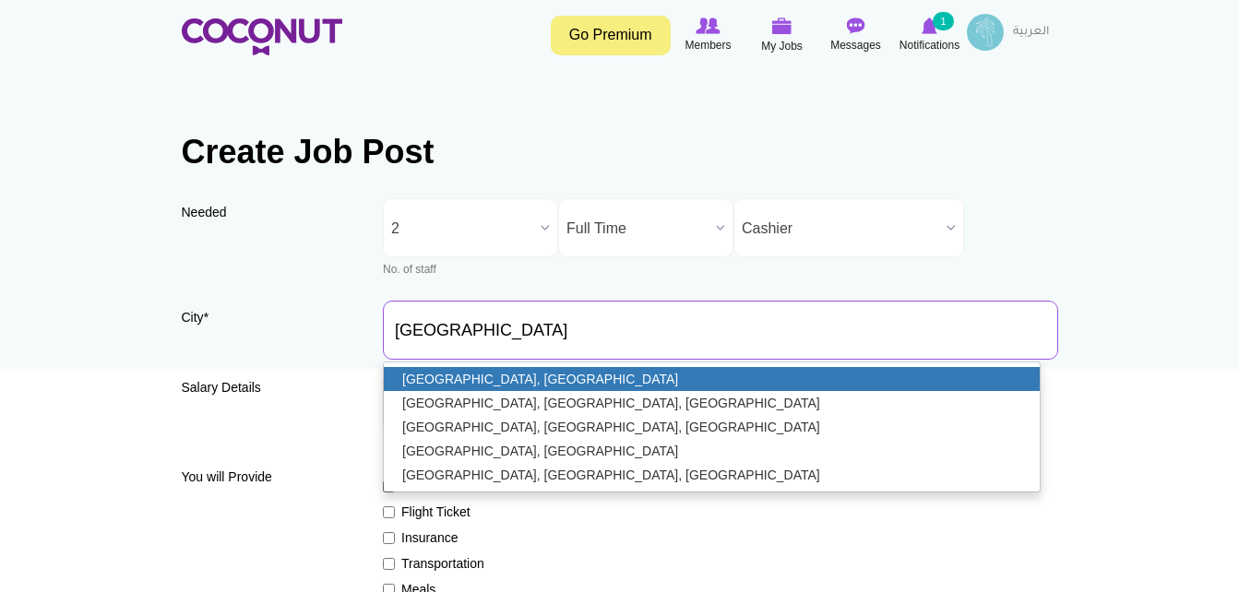
type input "Dubai, United Arab Emirates"
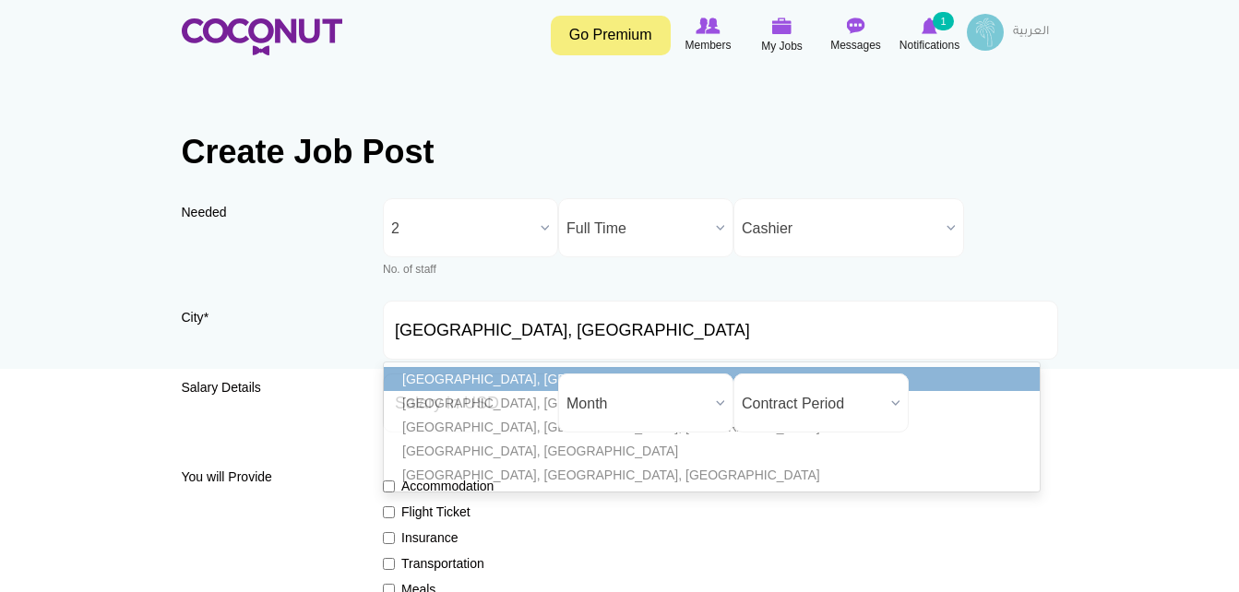
click at [513, 385] on link "Dubai, United Arab Emirates" at bounding box center [712, 379] width 656 height 24
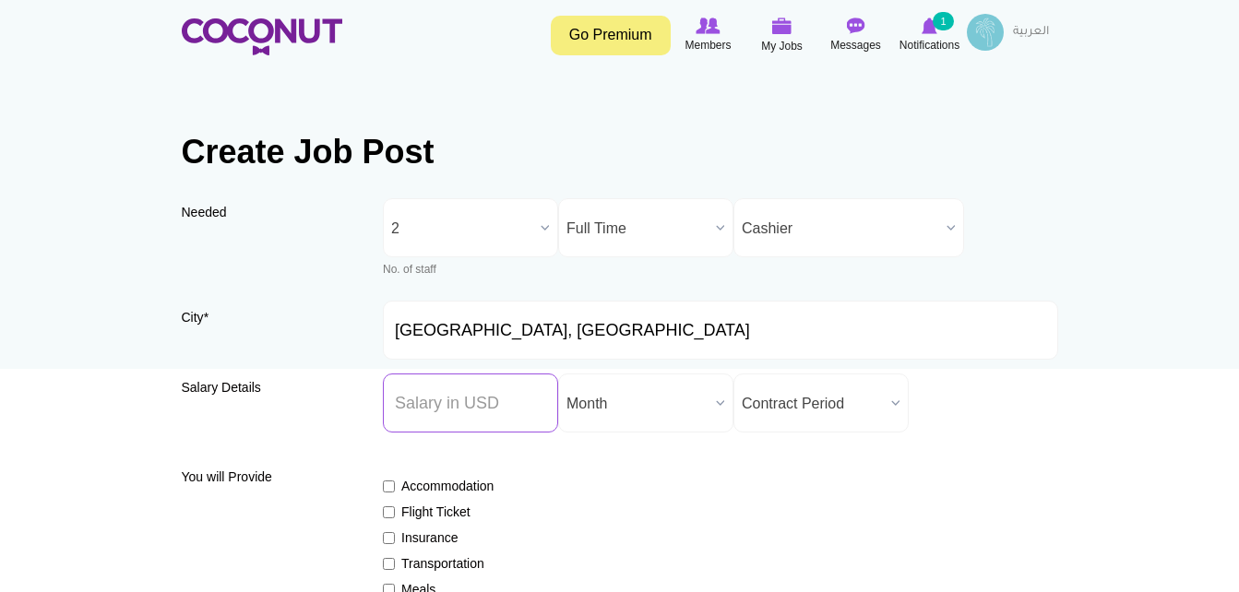
click at [471, 406] on input "Salary ($) *" at bounding box center [470, 403] width 175 height 59
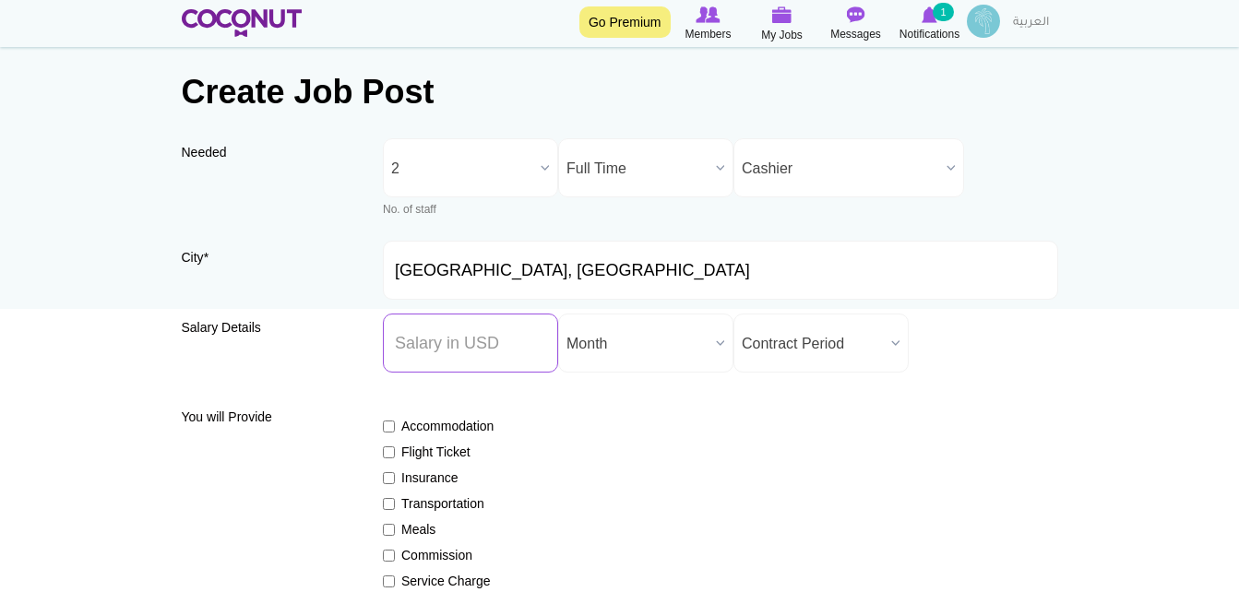
scroll to position [92, 0]
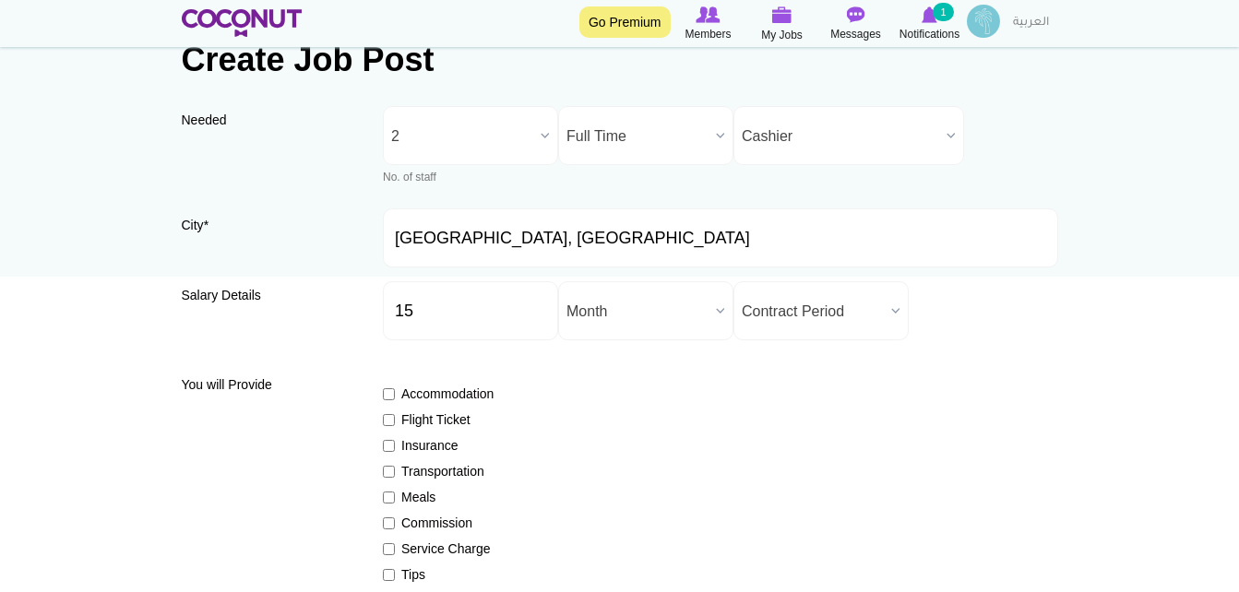
click at [572, 306] on span "Month" at bounding box center [638, 311] width 142 height 59
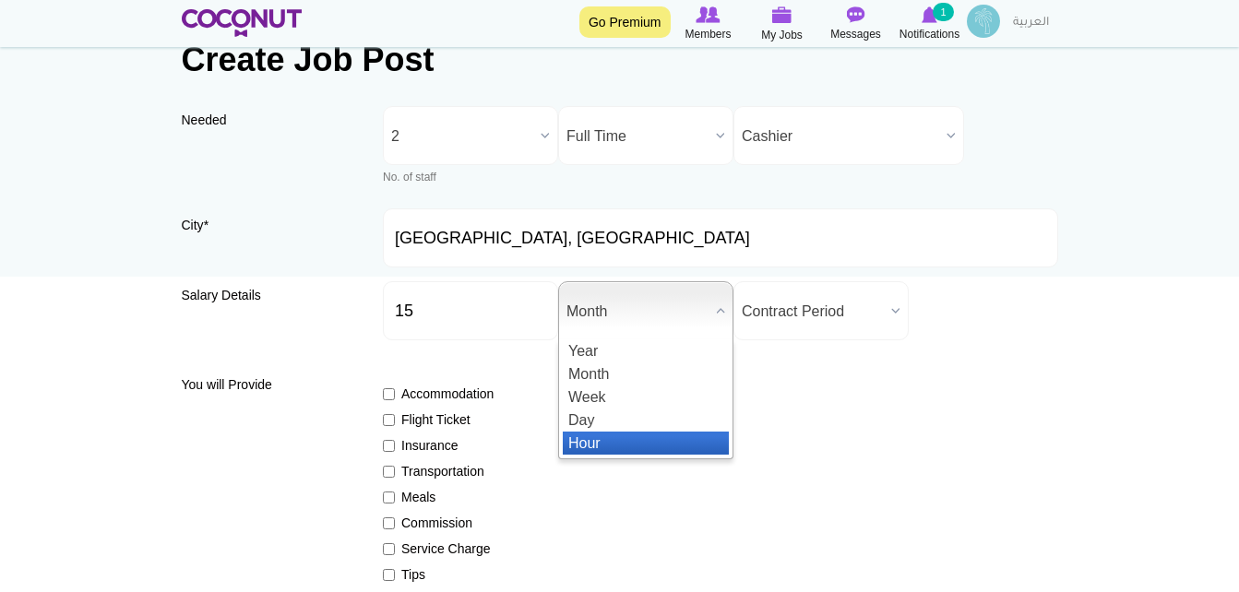
click at [619, 438] on li "Hour" at bounding box center [646, 443] width 166 height 23
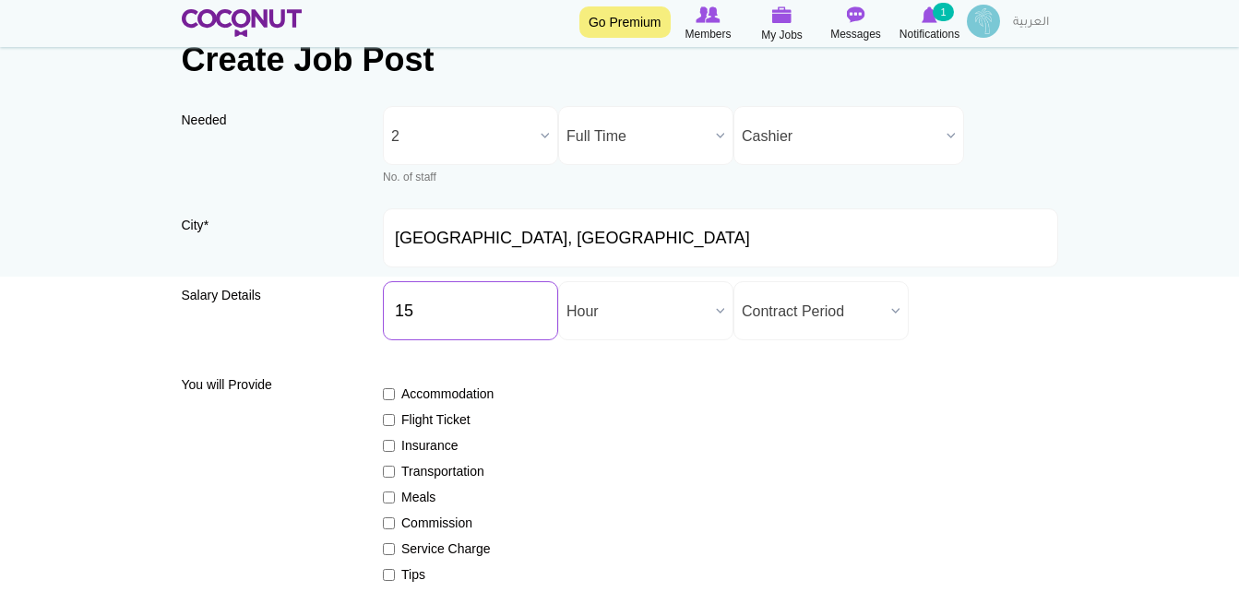
click at [438, 313] on input "15" at bounding box center [470, 310] width 175 height 59
click at [397, 309] on input "15" at bounding box center [470, 310] width 175 height 59
type input "1"
click at [692, 449] on div "Accommodation Flight Ticket Insurance Transportation Meals Commission Service C…" at bounding box center [720, 524] width 675 height 312
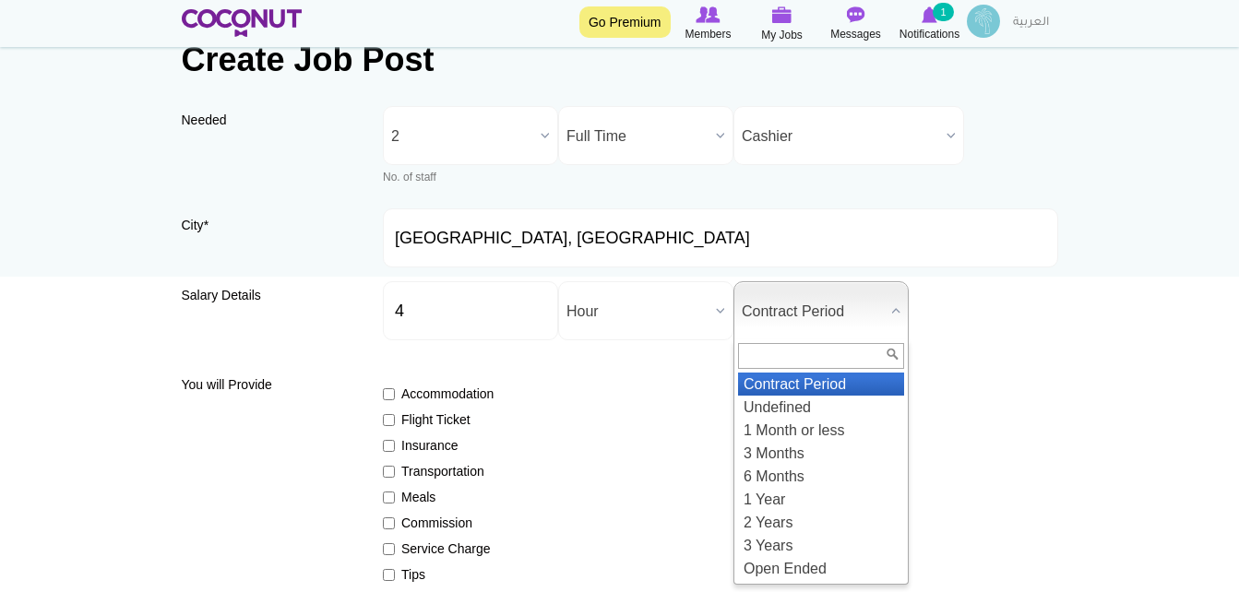
click at [842, 297] on span "Contract Period" at bounding box center [813, 311] width 142 height 59
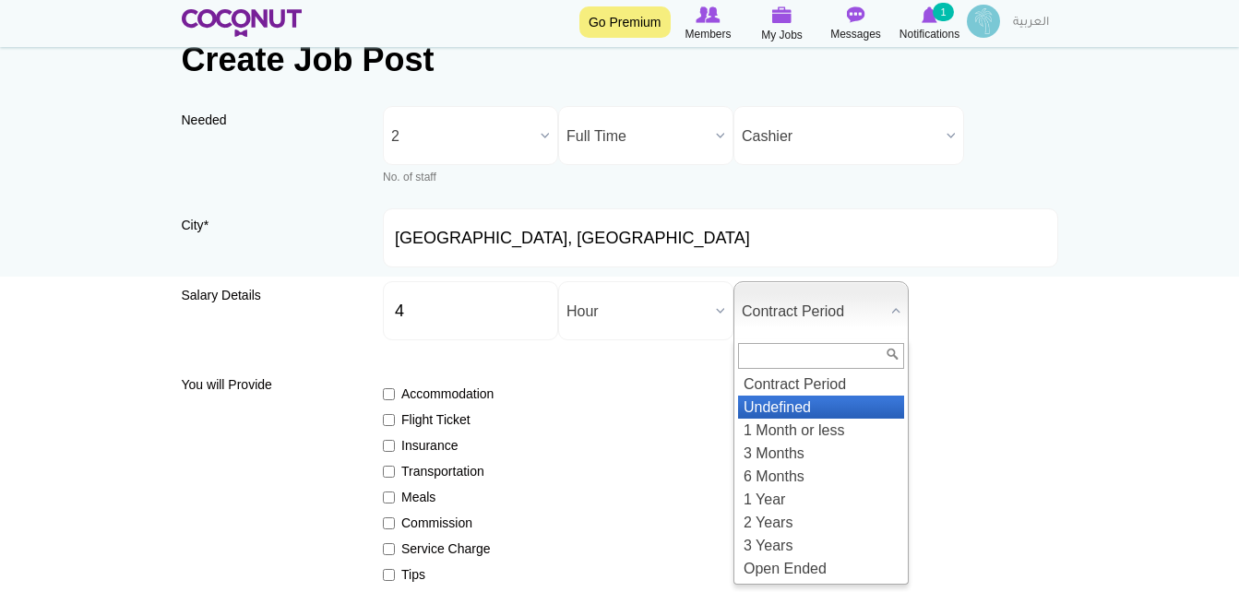
click at [840, 406] on li "Undefined" at bounding box center [821, 407] width 166 height 23
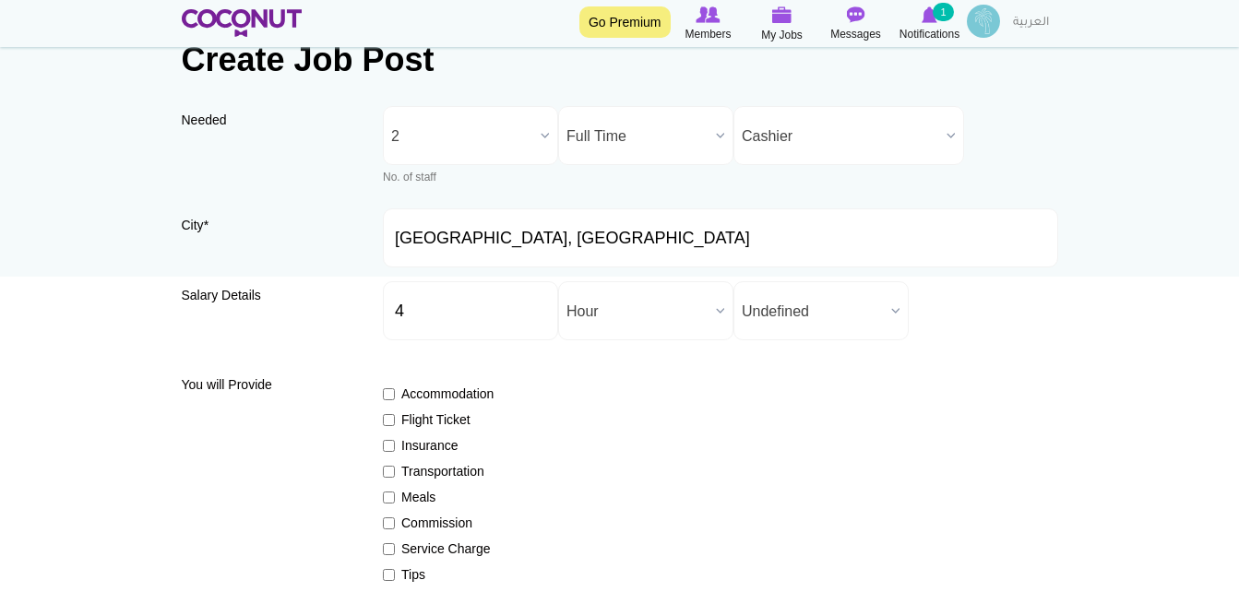
click at [1052, 351] on div "Salary Details Salary ($) * 4 Salary ($) field is required. Salary Period * Yea…" at bounding box center [620, 317] width 877 height 73
click at [426, 314] on input "4" at bounding box center [470, 310] width 175 height 59
click at [400, 309] on input "4" at bounding box center [470, 310] width 175 height 59
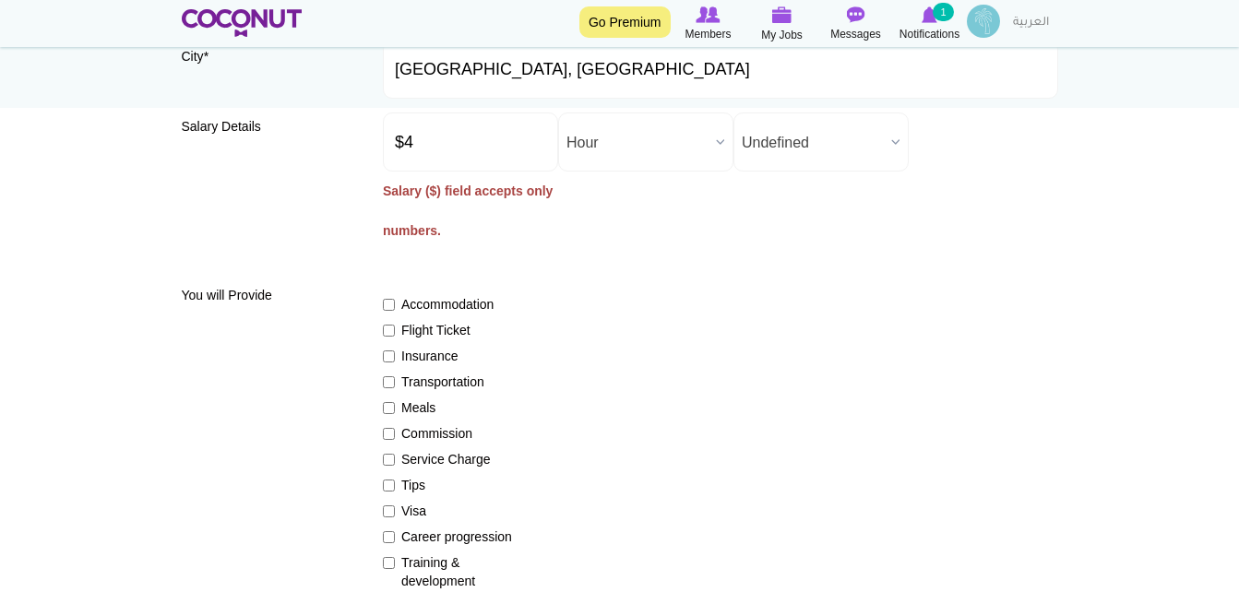
scroll to position [277, 0]
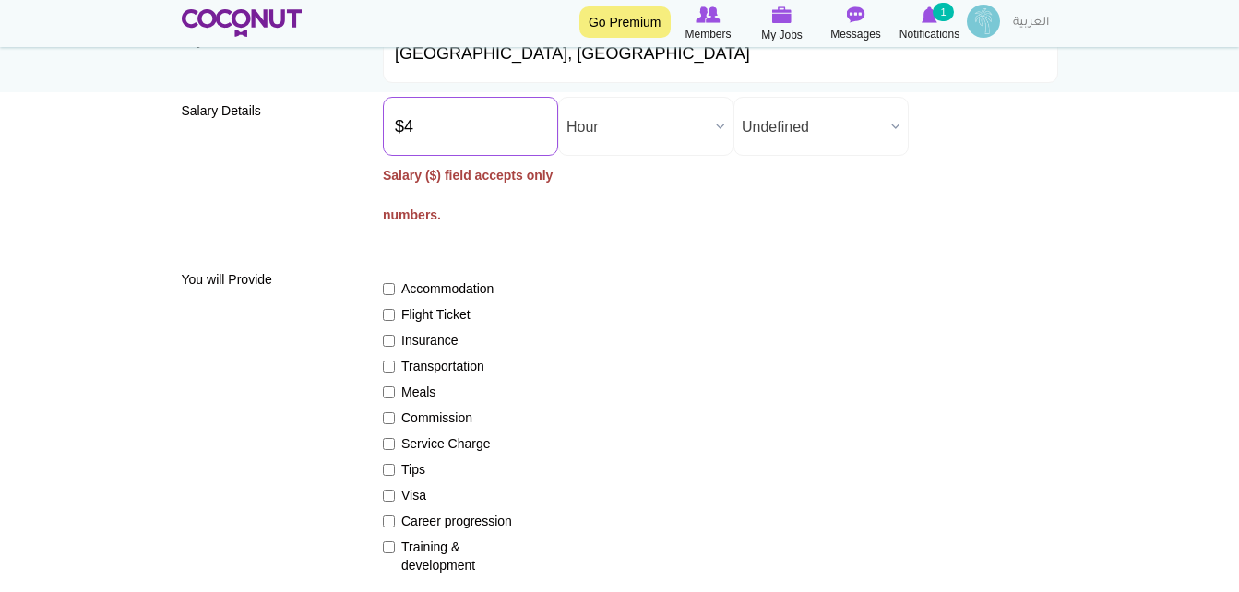
click at [407, 130] on input "$4" at bounding box center [470, 126] width 175 height 59
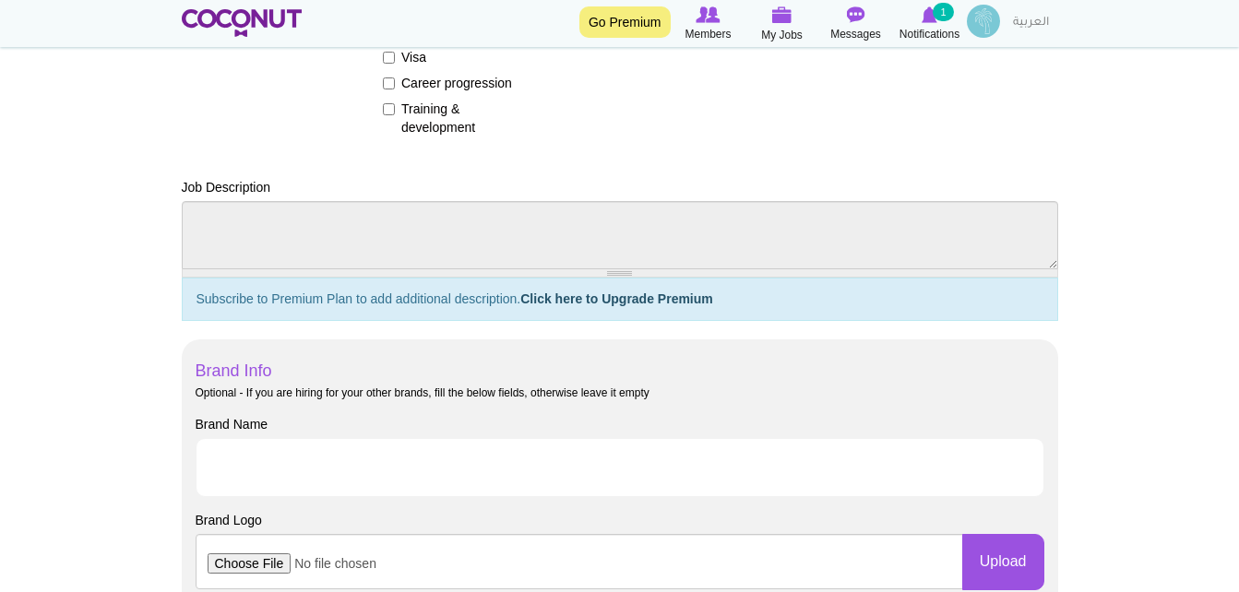
scroll to position [646, 0]
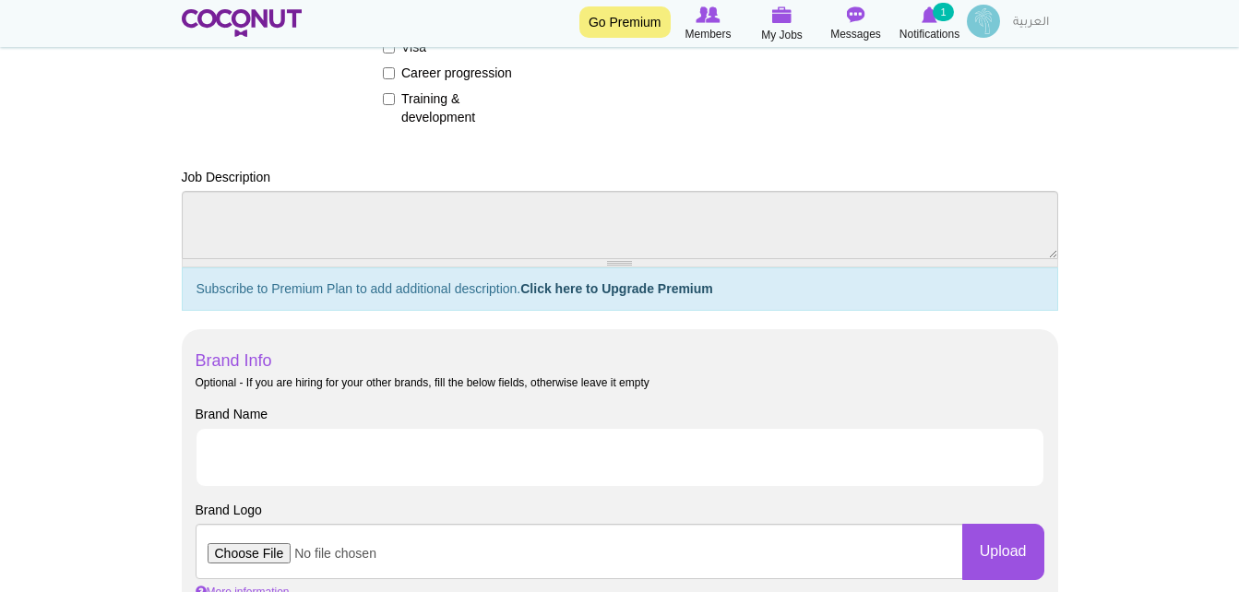
type input "4"
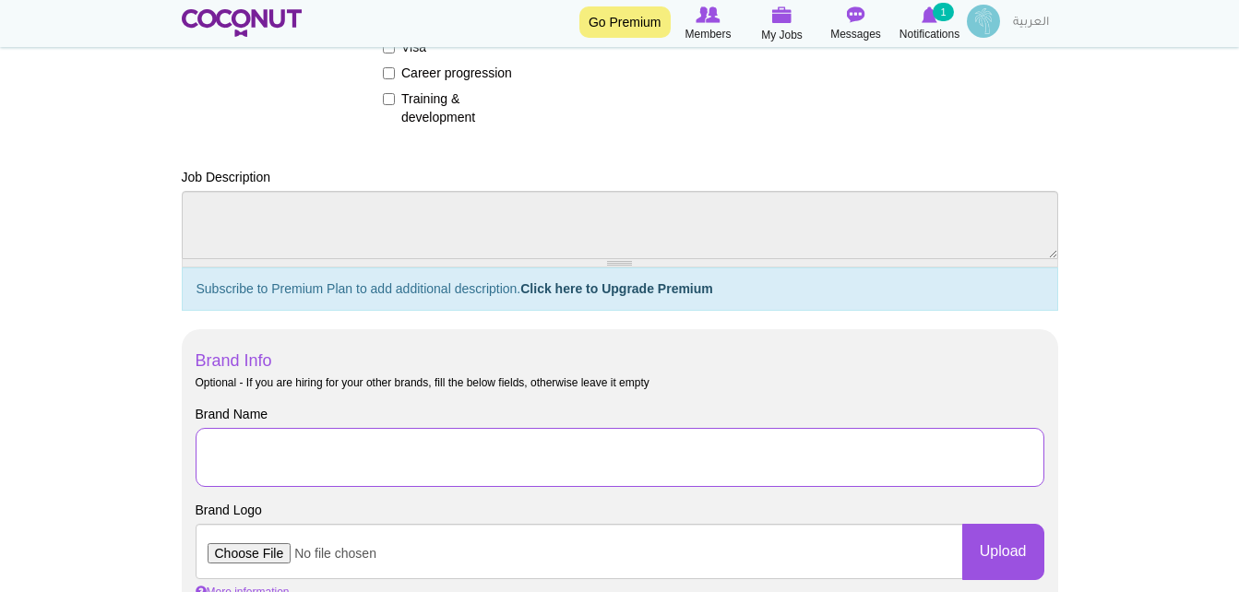
click at [269, 462] on input "Brand Name" at bounding box center [620, 457] width 849 height 59
type input "Bangkok Town Restaurant"
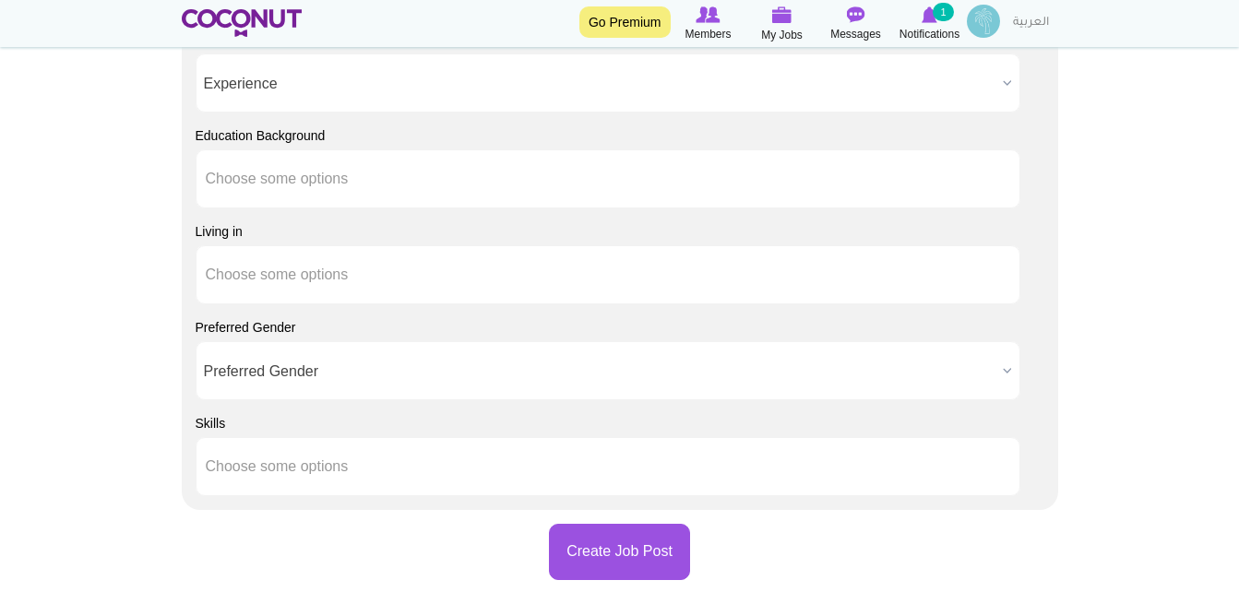
scroll to position [1661, 0]
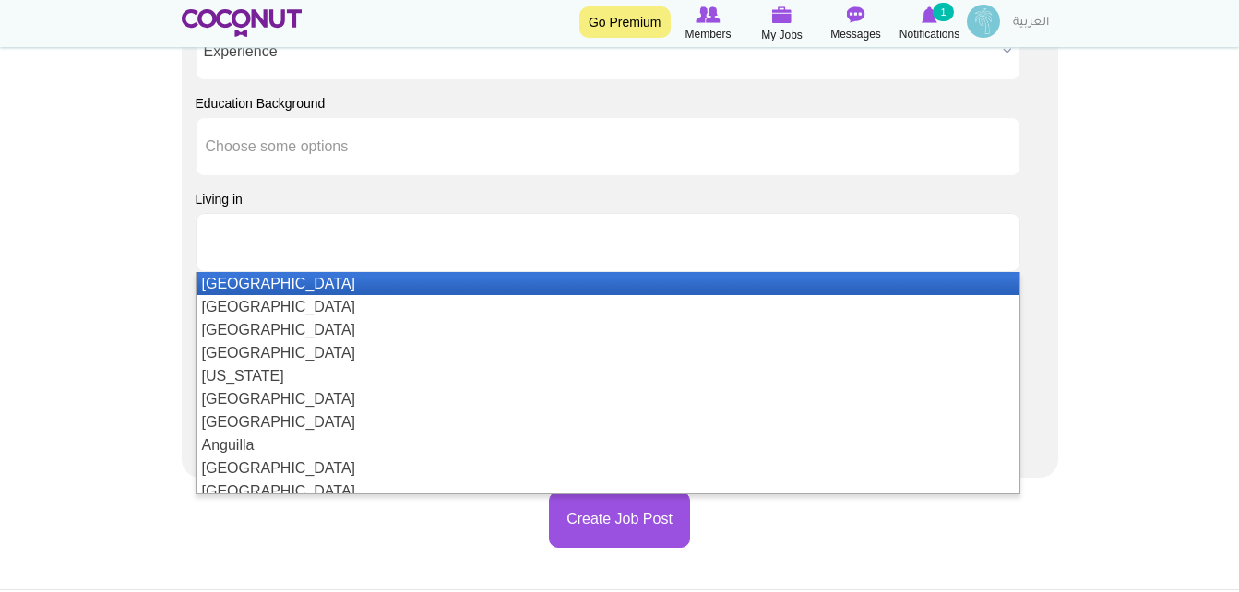
click at [350, 248] on input "text" at bounding box center [289, 242] width 166 height 17
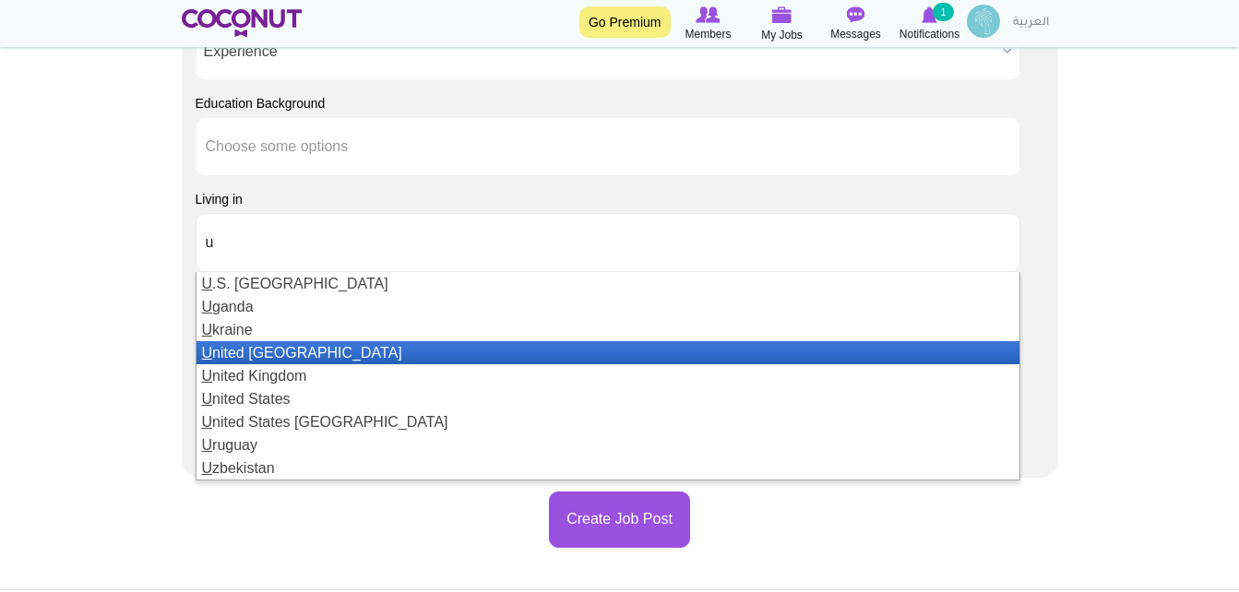
type input "u"
click at [305, 345] on li "U nited Arab Emirates" at bounding box center [608, 352] width 823 height 23
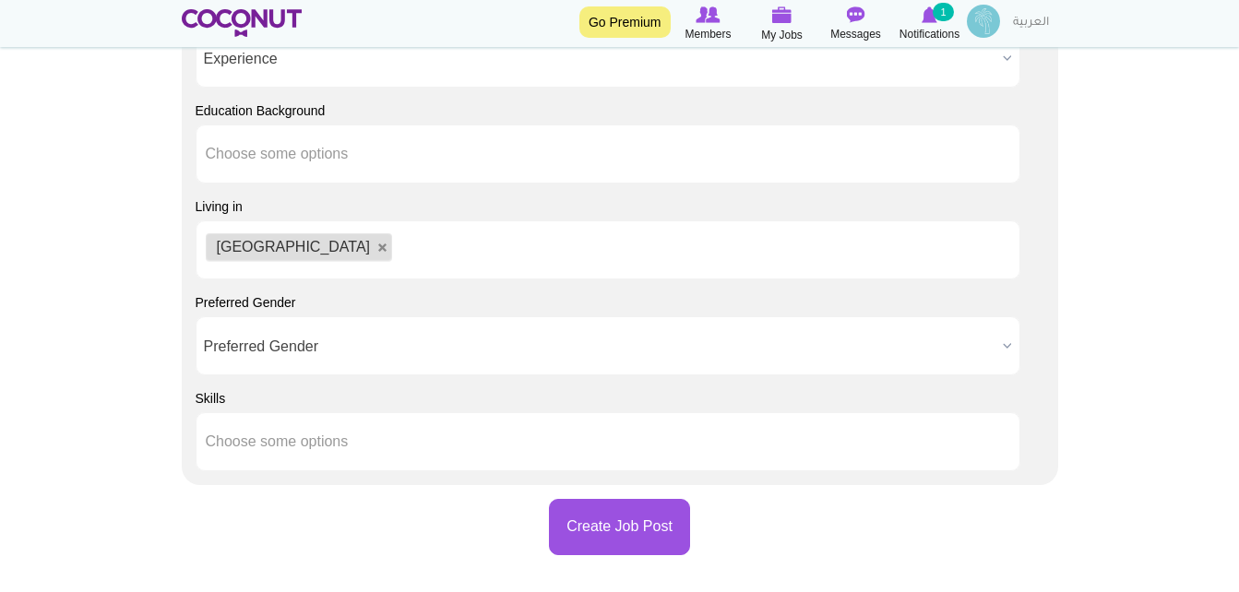
scroll to position [1955, 0]
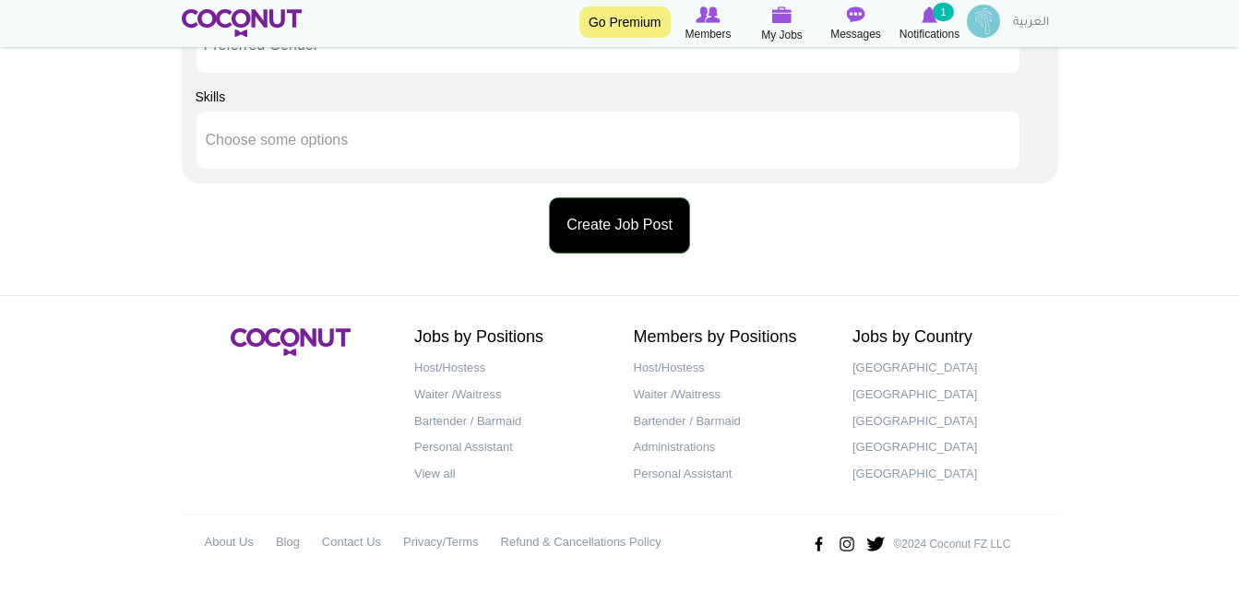
click at [622, 250] on button "Create Job Post" at bounding box center [619, 225] width 141 height 56
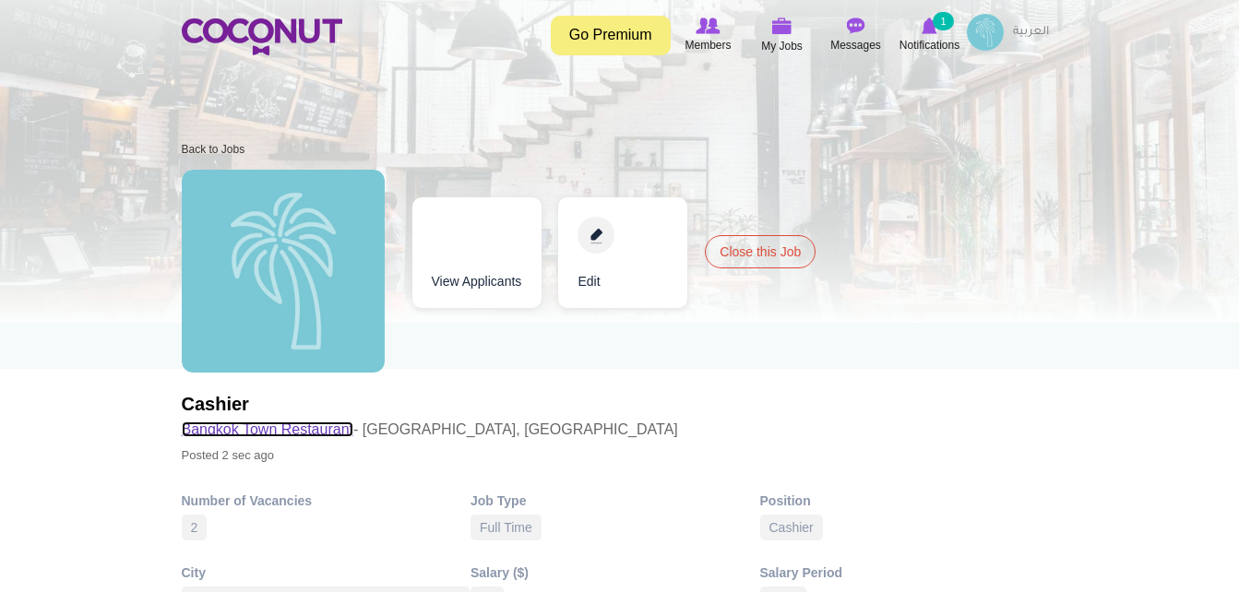
click at [269, 436] on link "Bangkok Town Restaurant" at bounding box center [268, 430] width 172 height 16
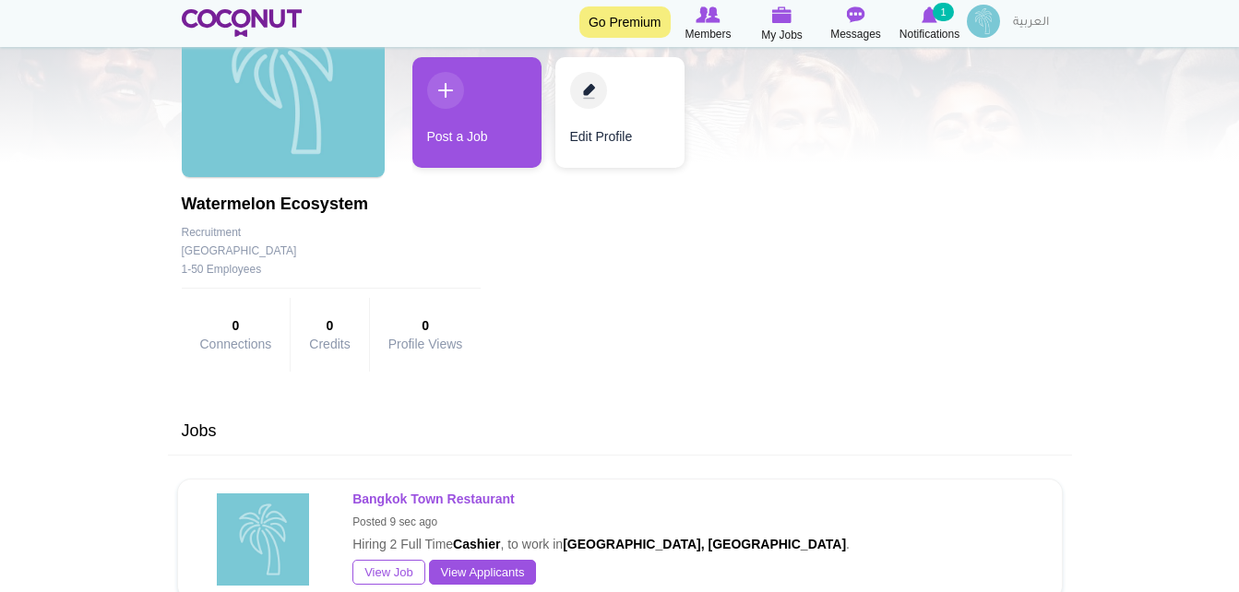
scroll to position [156, 0]
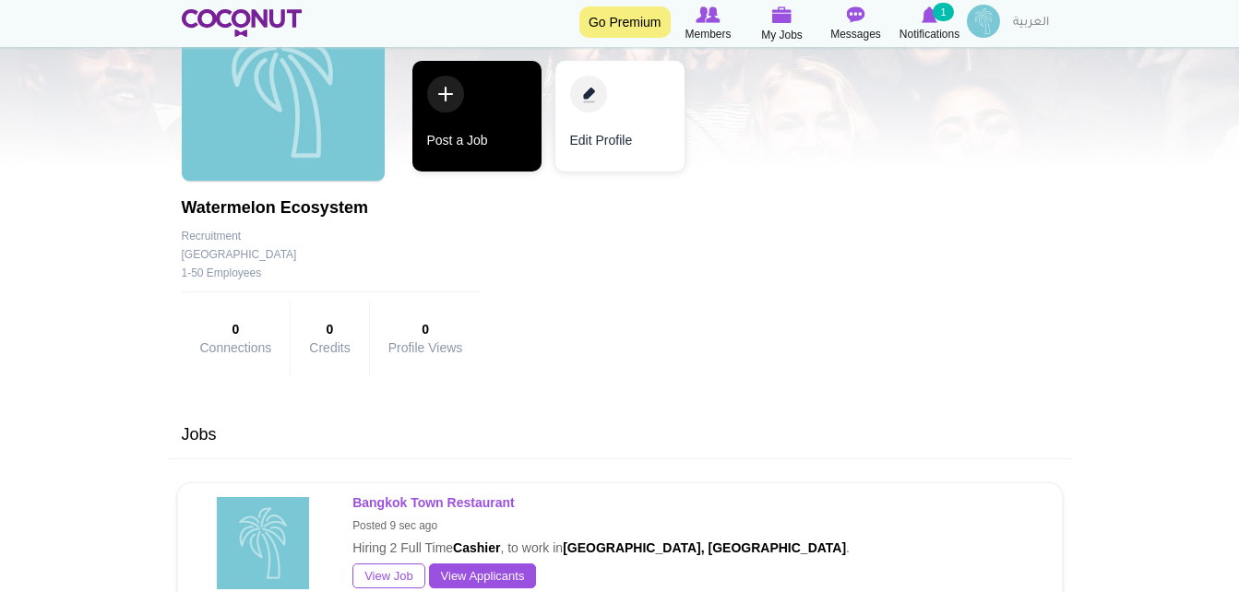
click at [471, 144] on link "Post a Job" at bounding box center [476, 116] width 129 height 111
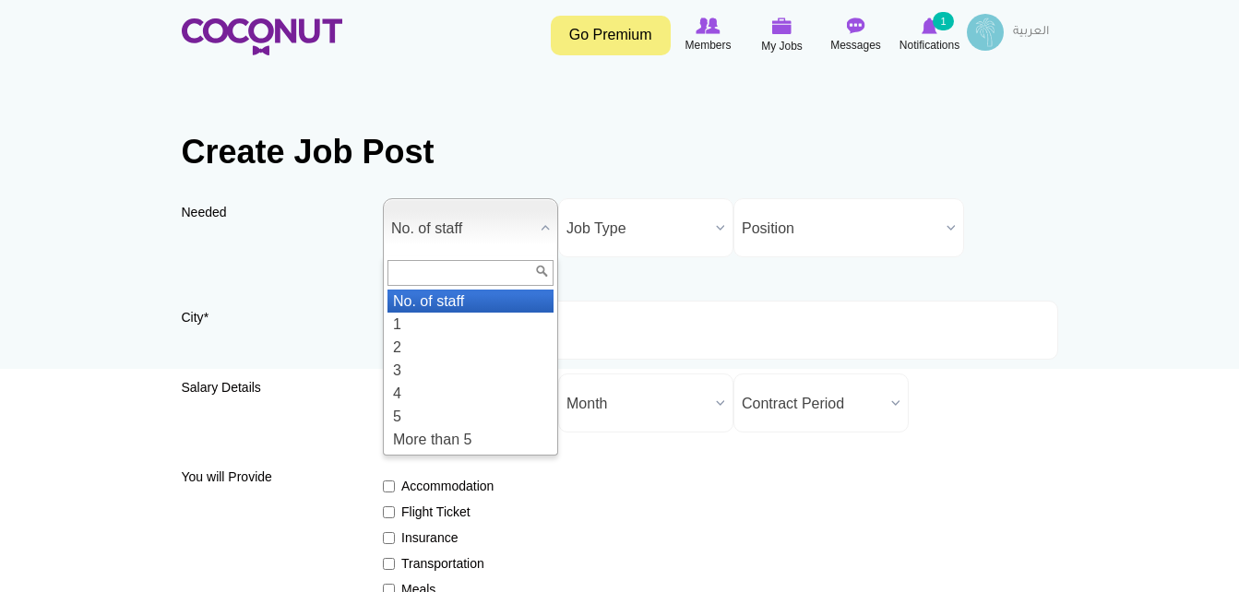
click at [456, 237] on span "No. of staff" at bounding box center [462, 228] width 142 height 59
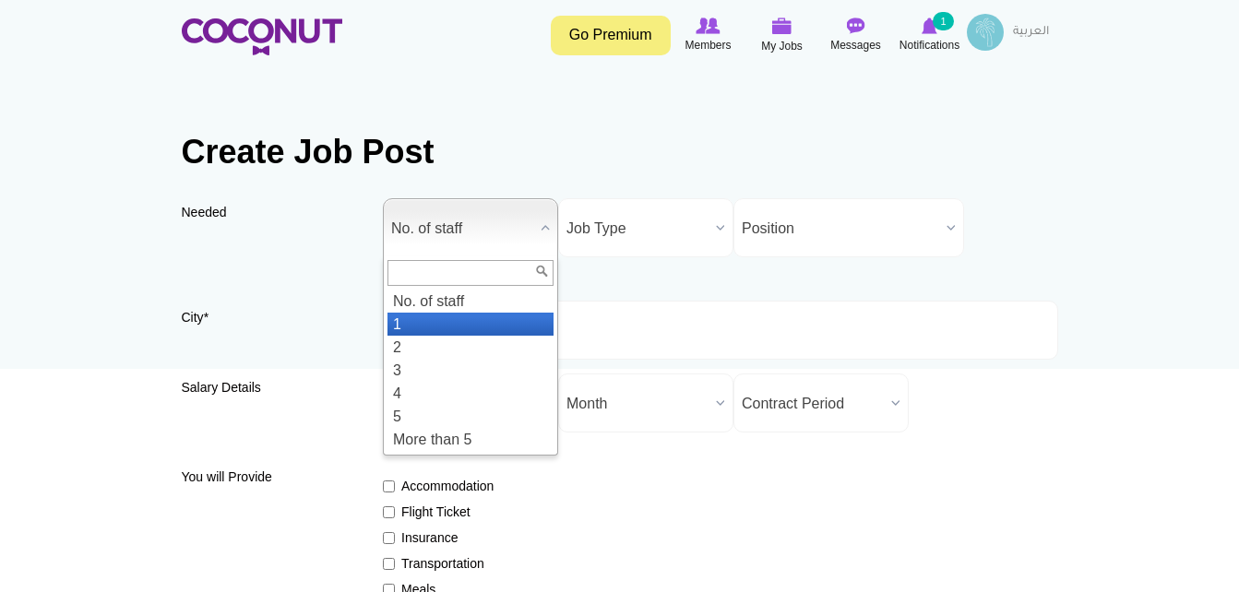
click at [441, 318] on ul "No. of staff 1 2 3 4 5 More than 5" at bounding box center [469, 370] width 170 height 161
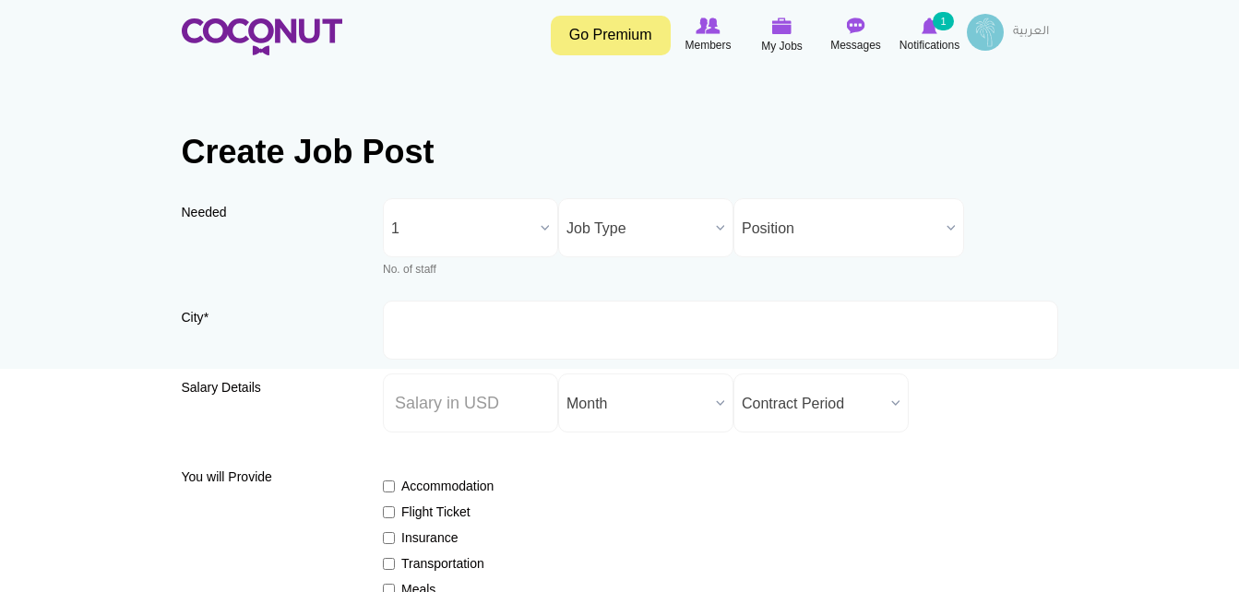
click at [577, 236] on span "Job Type" at bounding box center [638, 228] width 142 height 59
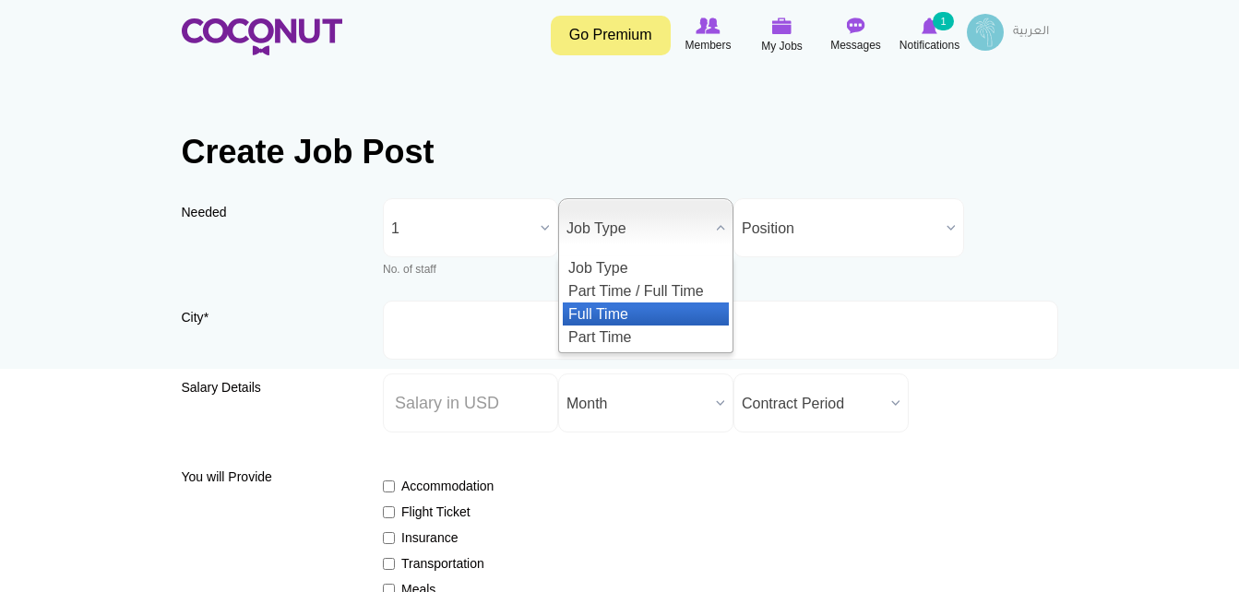
click at [619, 307] on li "Full Time" at bounding box center [646, 314] width 166 height 23
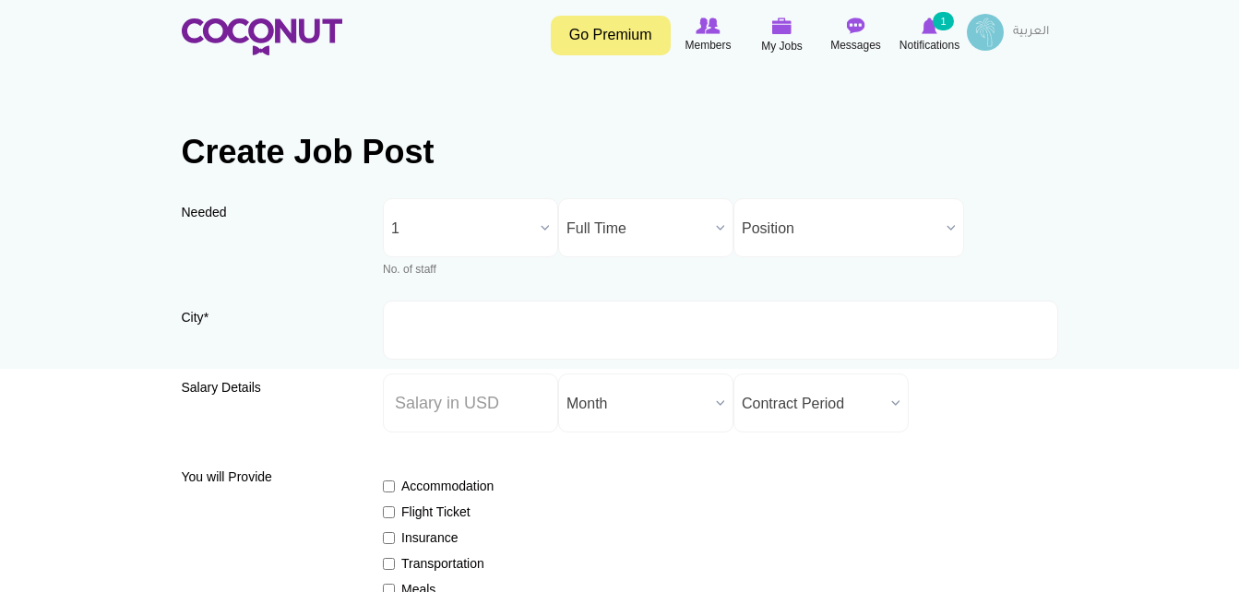
click at [777, 249] on span "Position" at bounding box center [840, 228] width 197 height 59
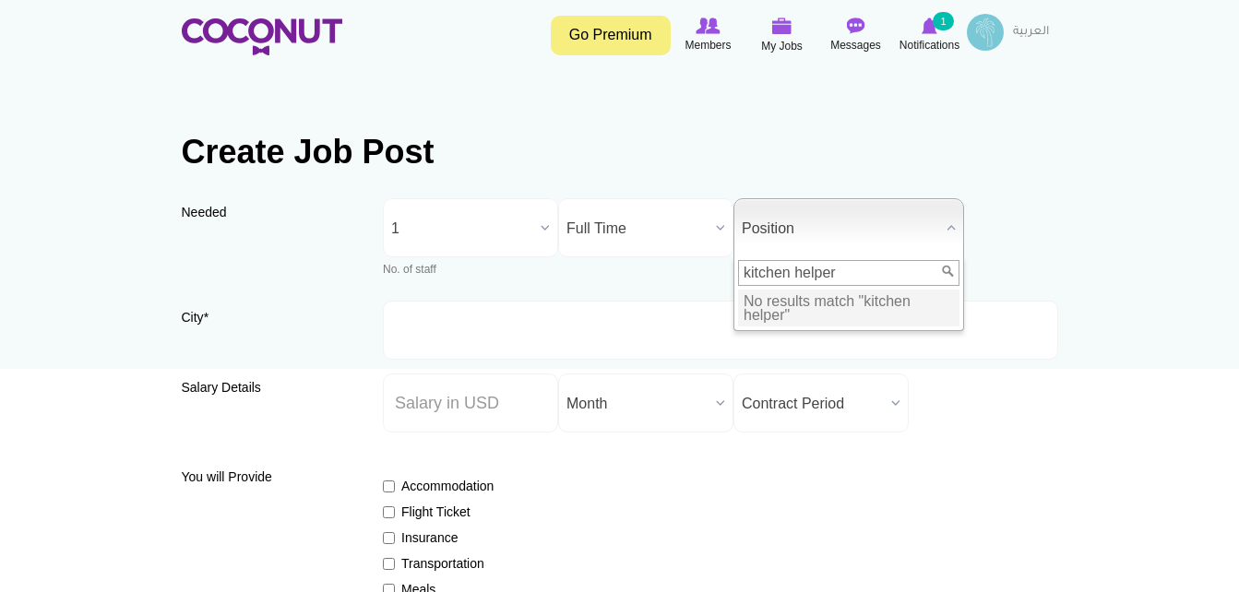
type input "kitchen helper"
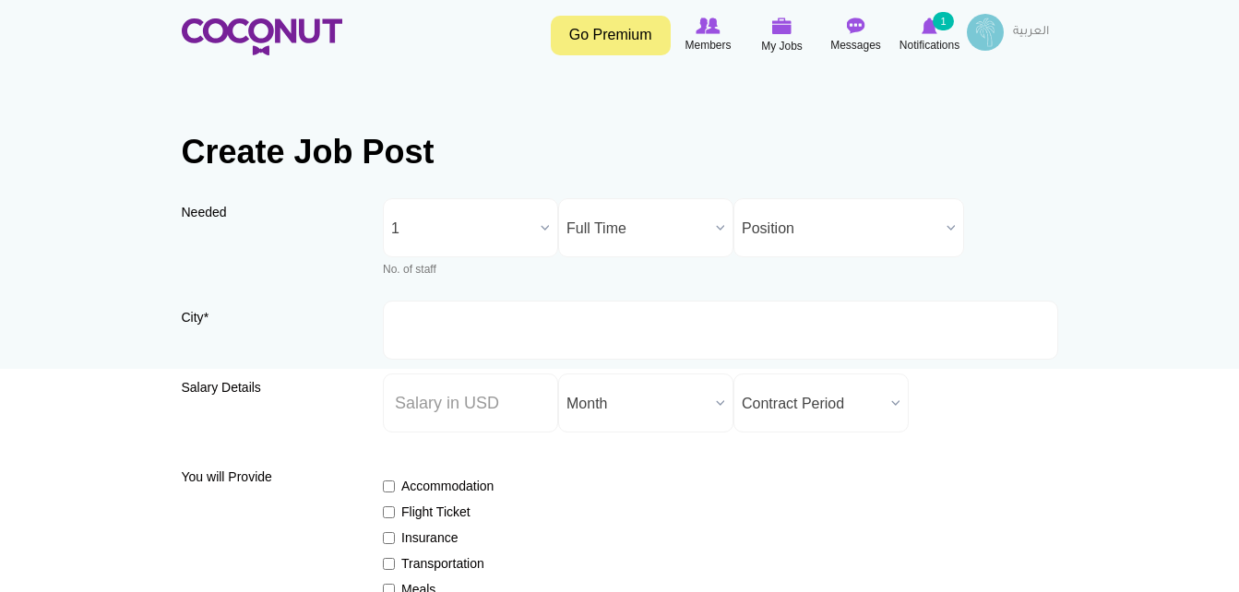
click at [759, 242] on span "Position" at bounding box center [840, 228] width 197 height 59
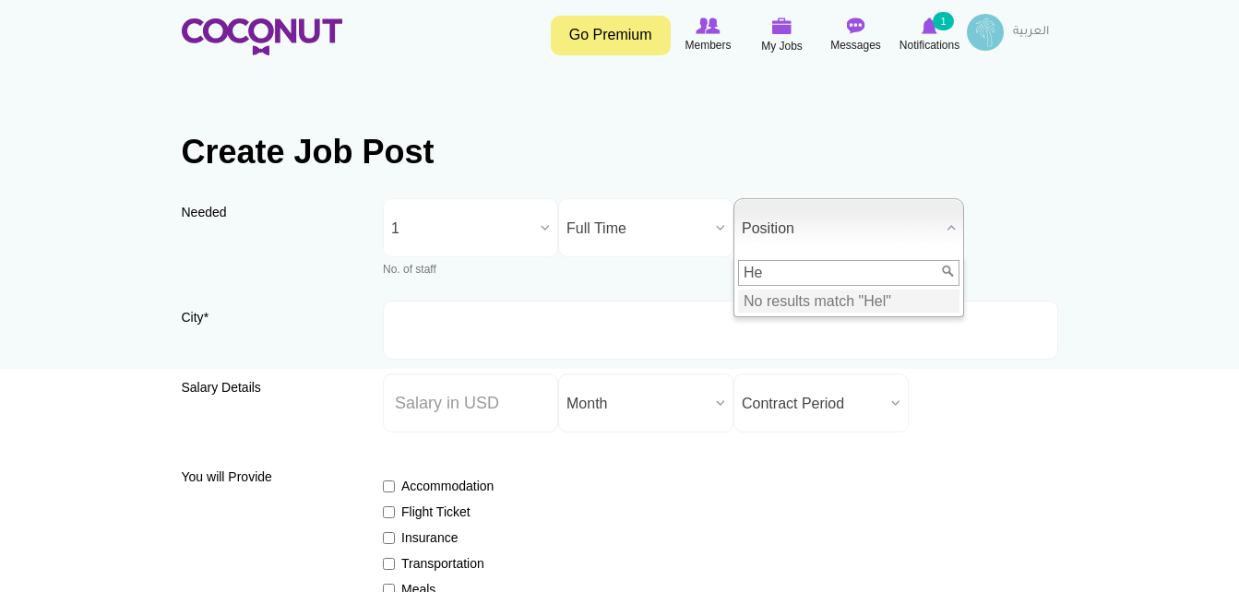
type input "H"
type input "K"
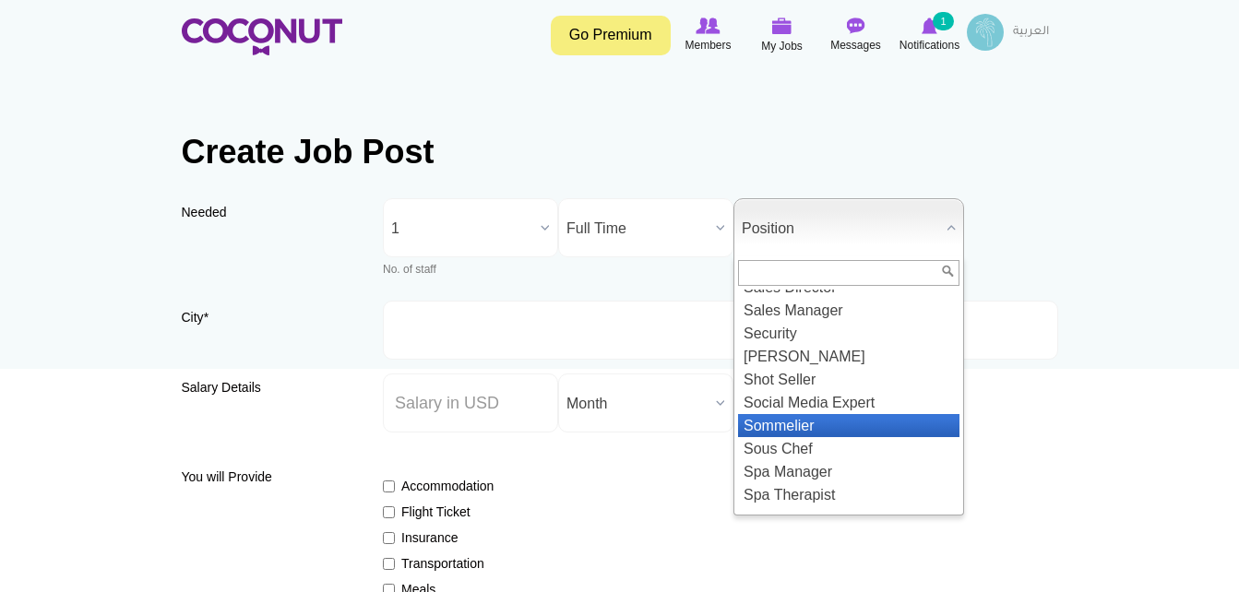
scroll to position [2136, 0]
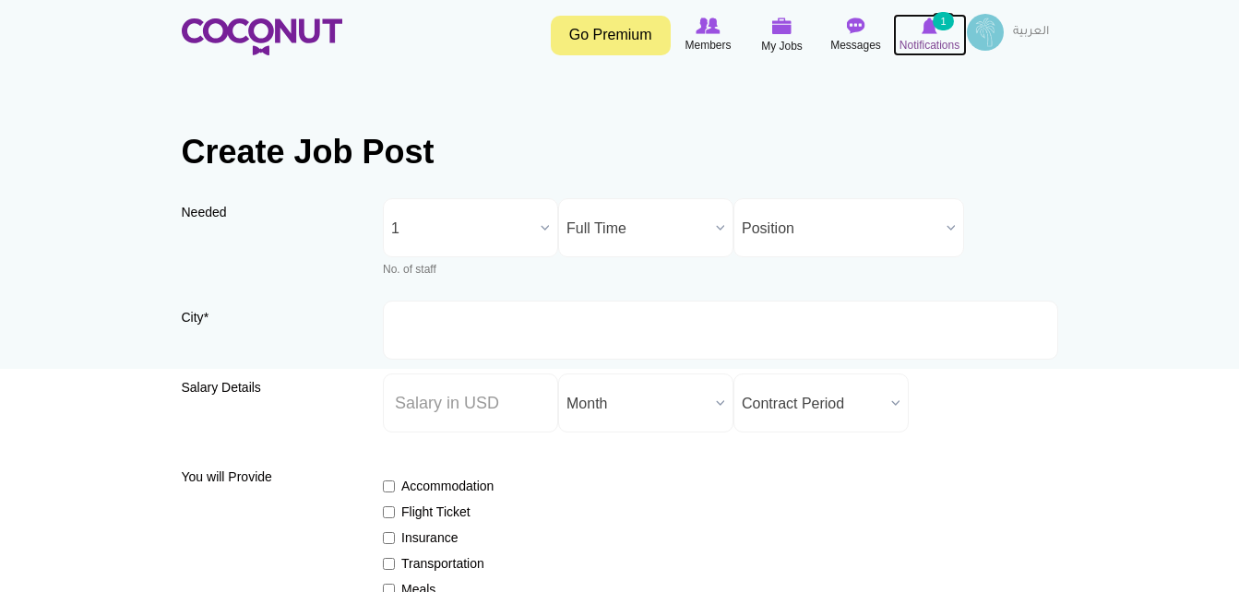
click at [914, 52] on span "Notifications" at bounding box center [930, 45] width 60 height 18
click at [784, 29] on img at bounding box center [782, 26] width 20 height 17
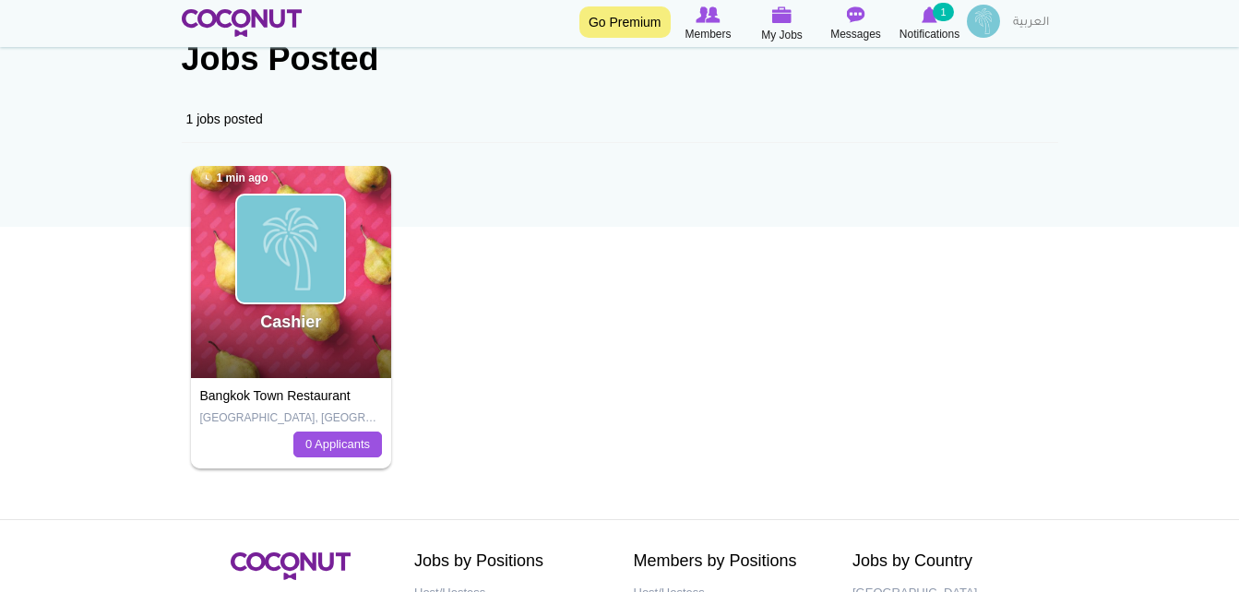
scroll to position [185, 0]
